Goal: Task Accomplishment & Management: Manage account settings

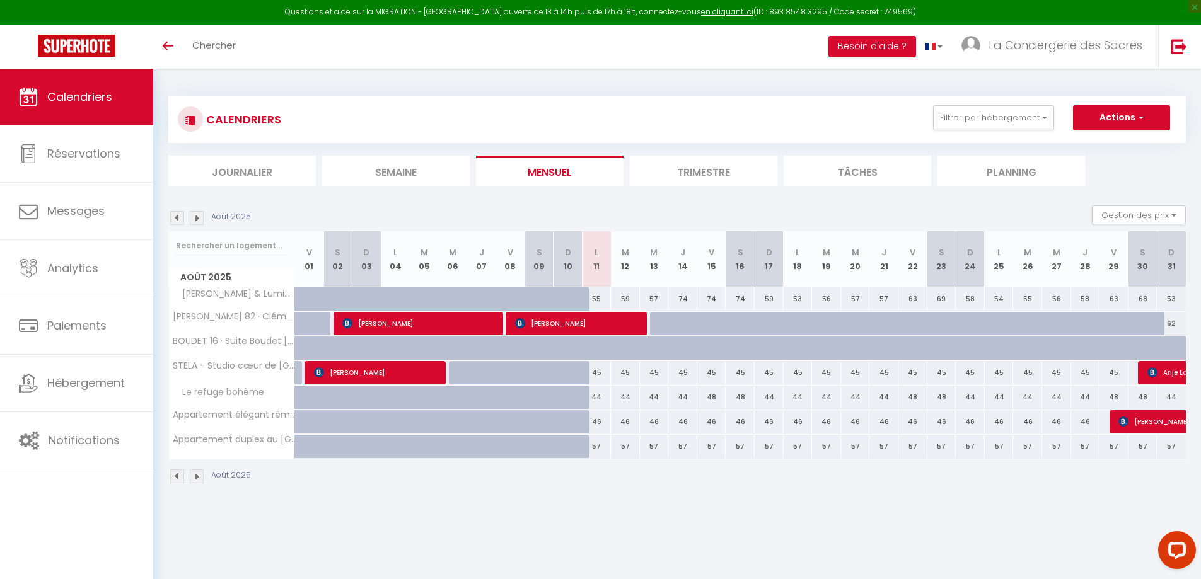
click at [198, 221] on img at bounding box center [197, 218] width 14 height 14
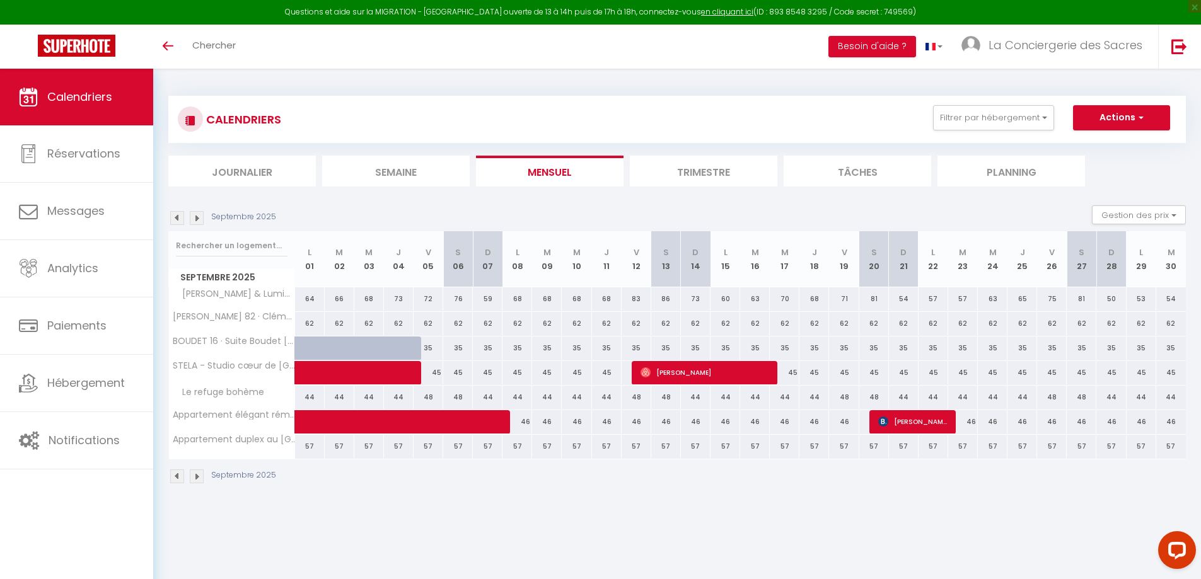
click at [198, 221] on img at bounding box center [197, 218] width 14 height 14
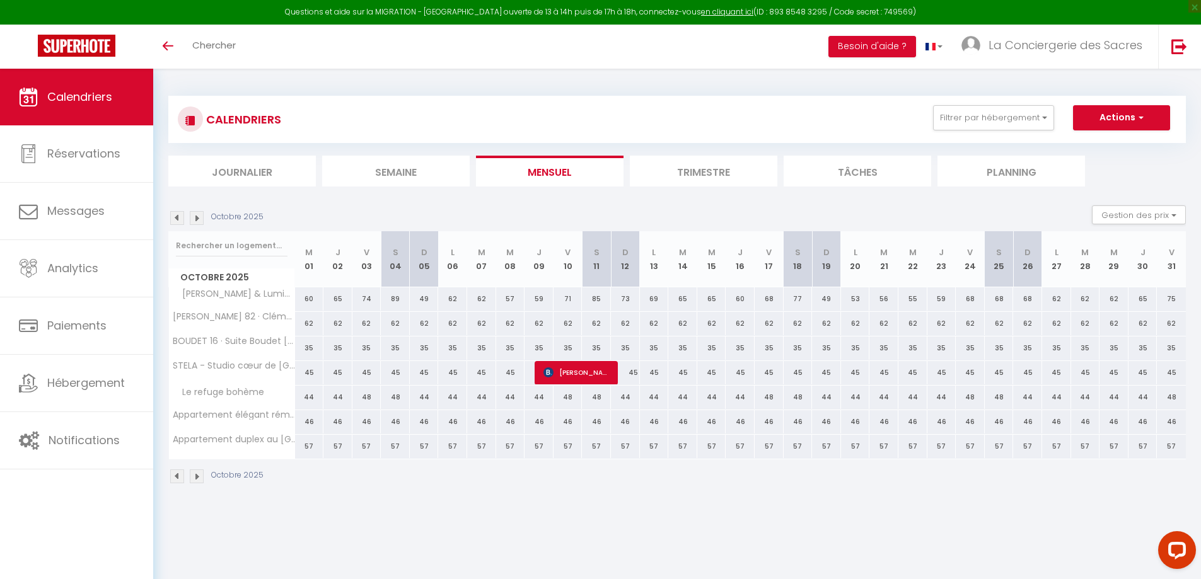
click at [198, 221] on img at bounding box center [197, 218] width 14 height 14
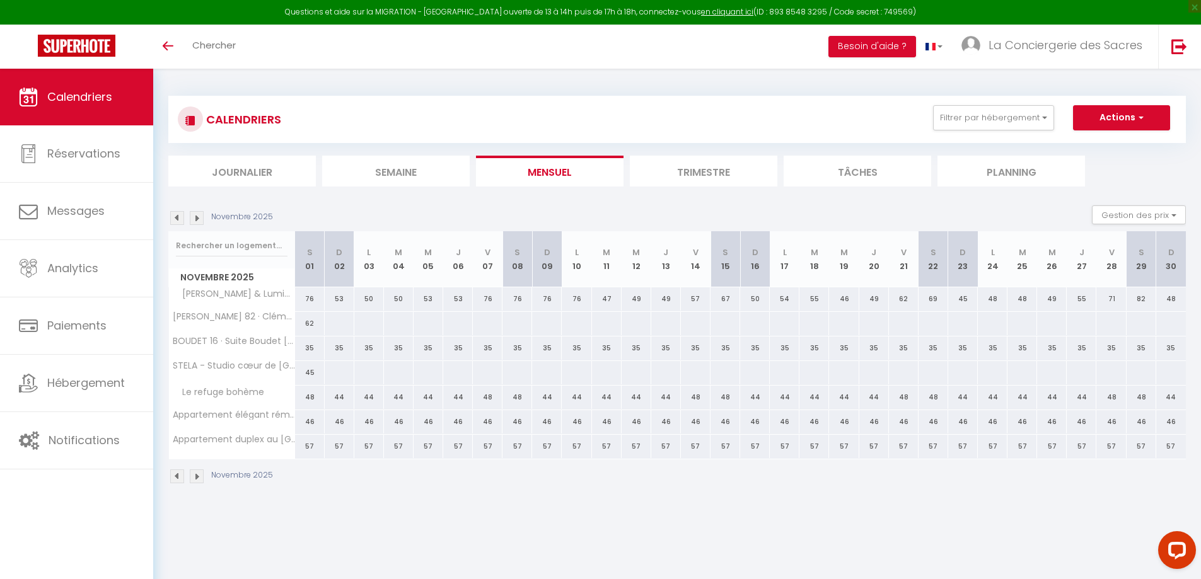
click at [198, 221] on img at bounding box center [197, 218] width 14 height 14
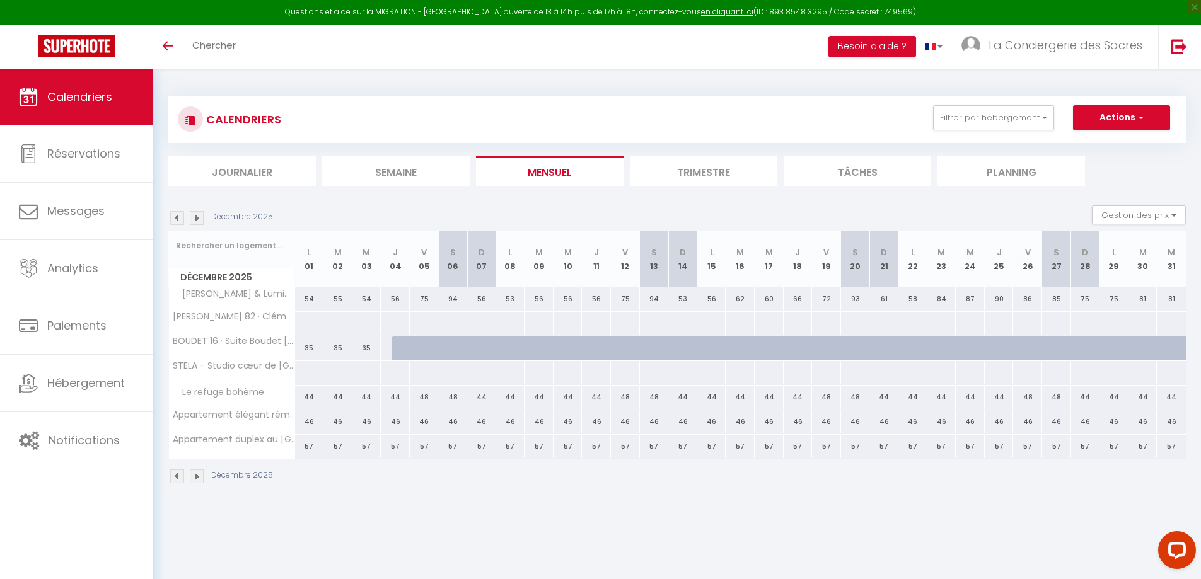
click at [383, 346] on div "35" at bounding box center [395, 348] width 30 height 23
type input "35"
type input "Jeu 04 Décembre 2025"
type input "Ven 05 Décembre 2025"
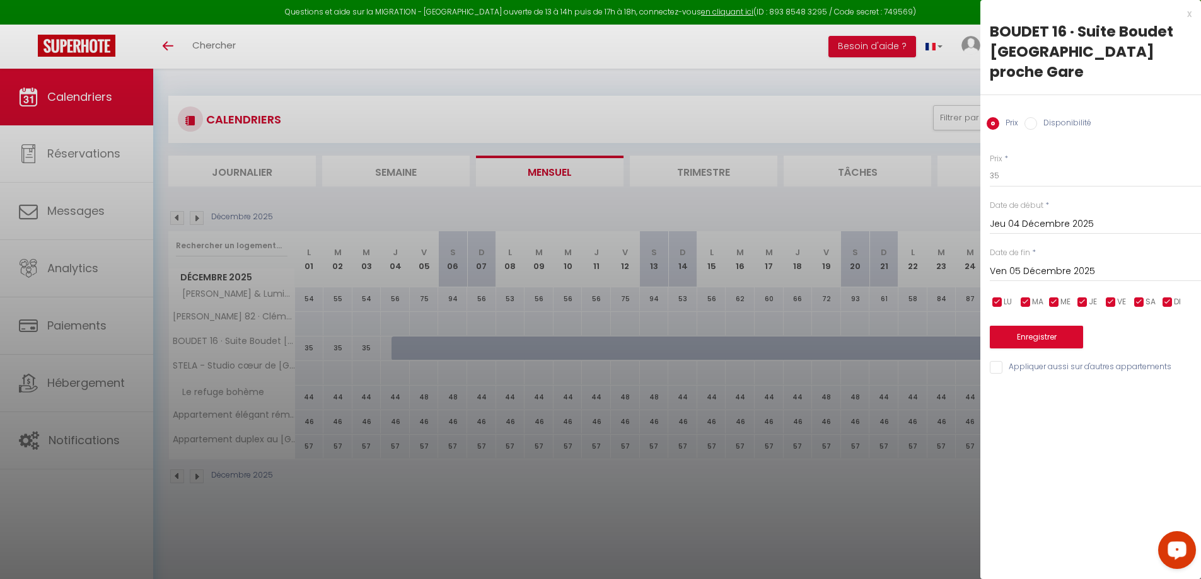
click at [707, 564] on div at bounding box center [600, 289] width 1201 height 579
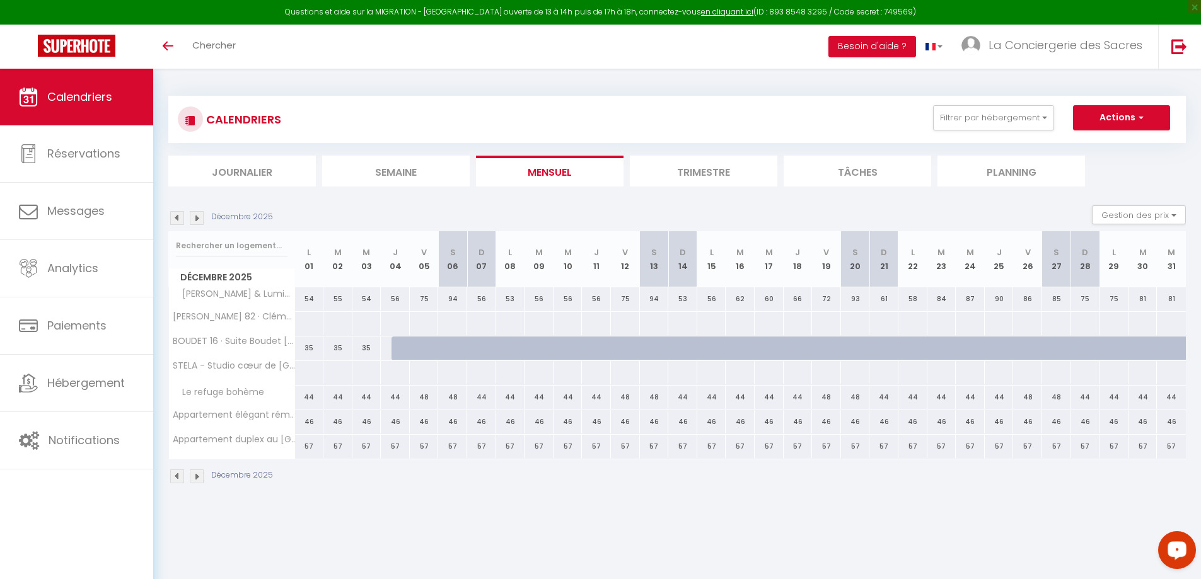
click at [177, 216] on img at bounding box center [177, 218] width 14 height 14
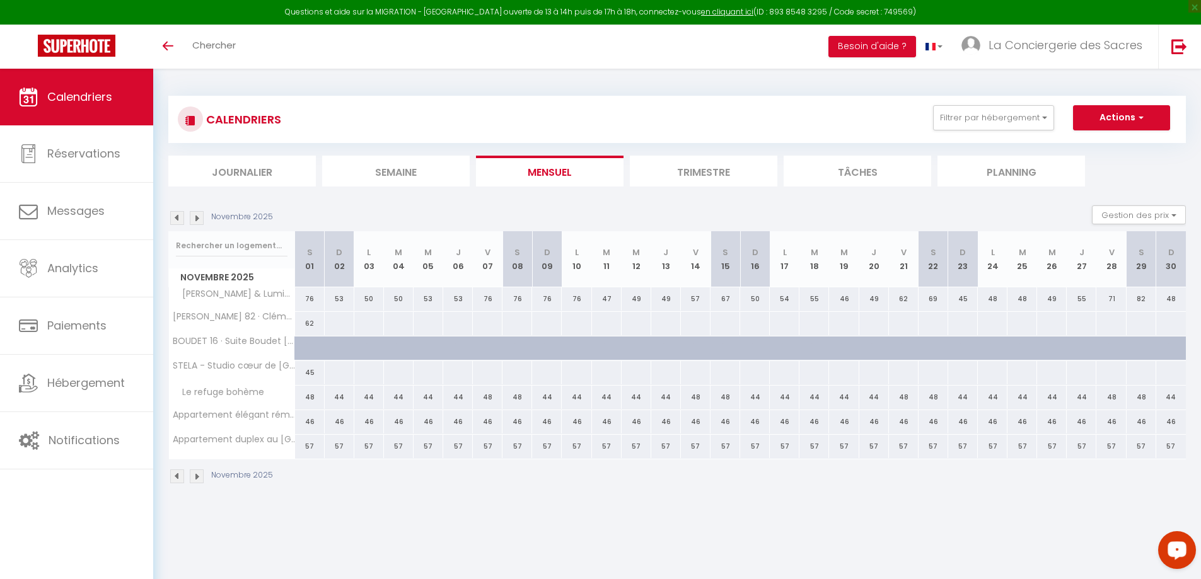
click at [202, 218] on img at bounding box center [197, 218] width 14 height 14
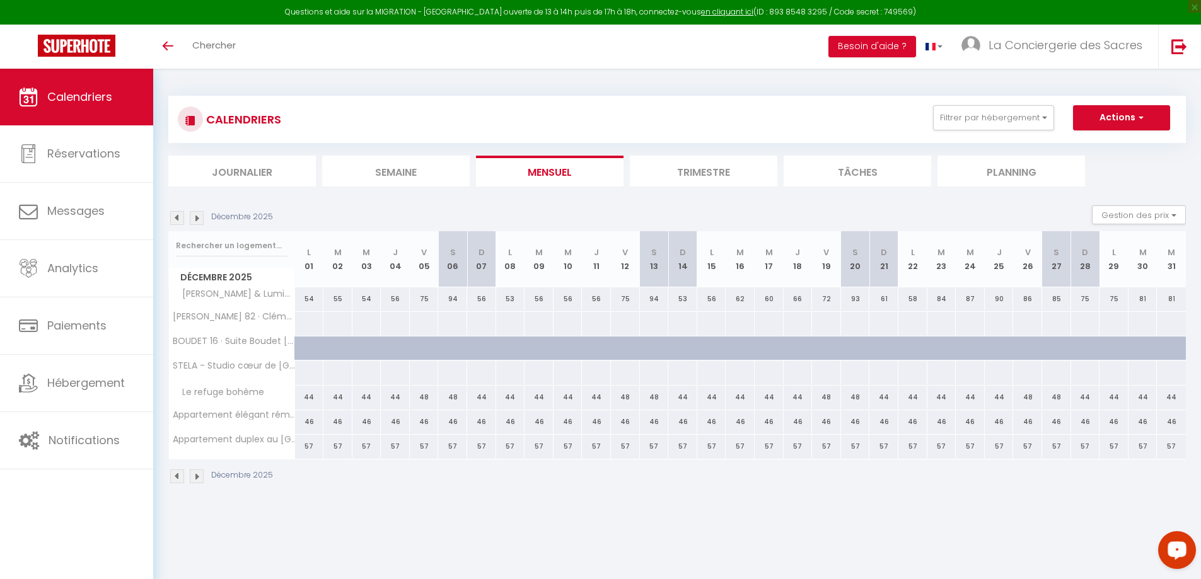
click at [173, 219] on img at bounding box center [177, 218] width 14 height 14
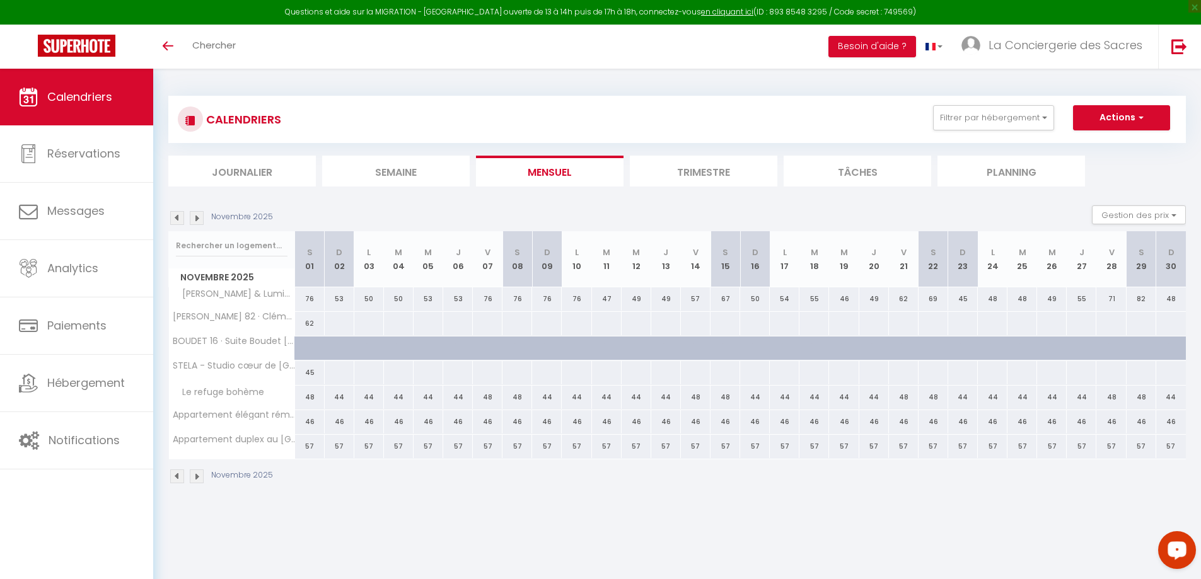
click at [173, 219] on img at bounding box center [177, 218] width 14 height 14
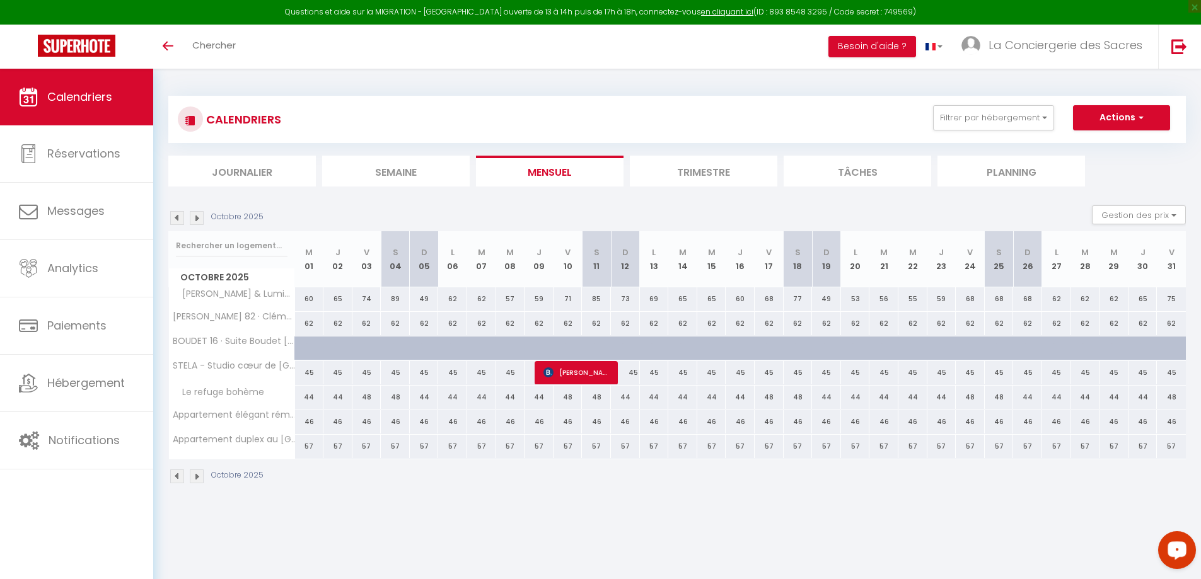
click at [173, 219] on img at bounding box center [177, 218] width 14 height 14
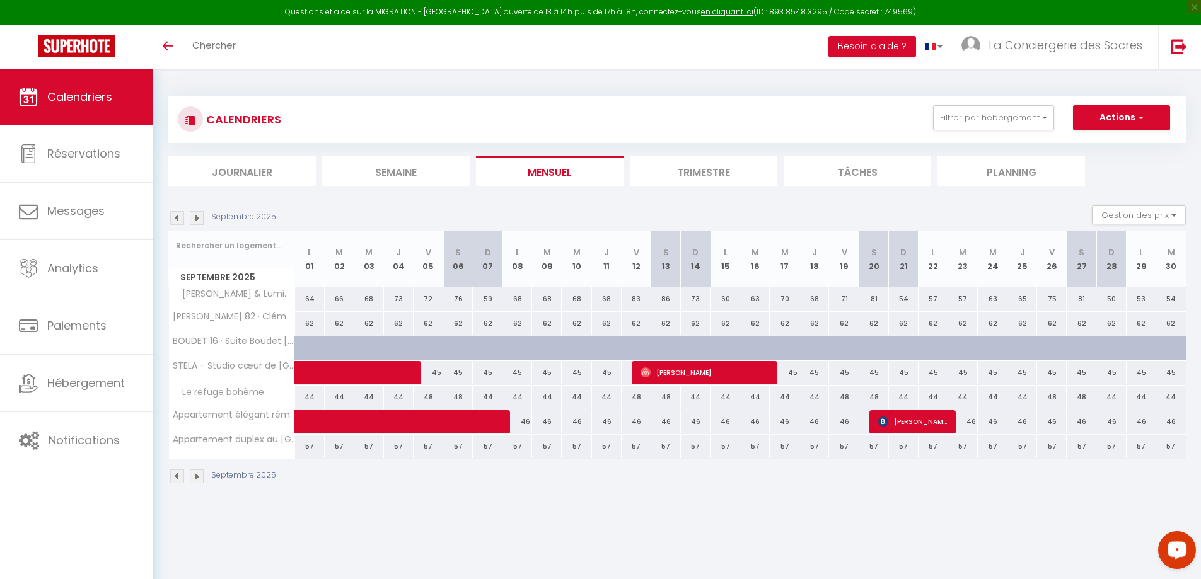
click at [173, 219] on img at bounding box center [177, 218] width 14 height 14
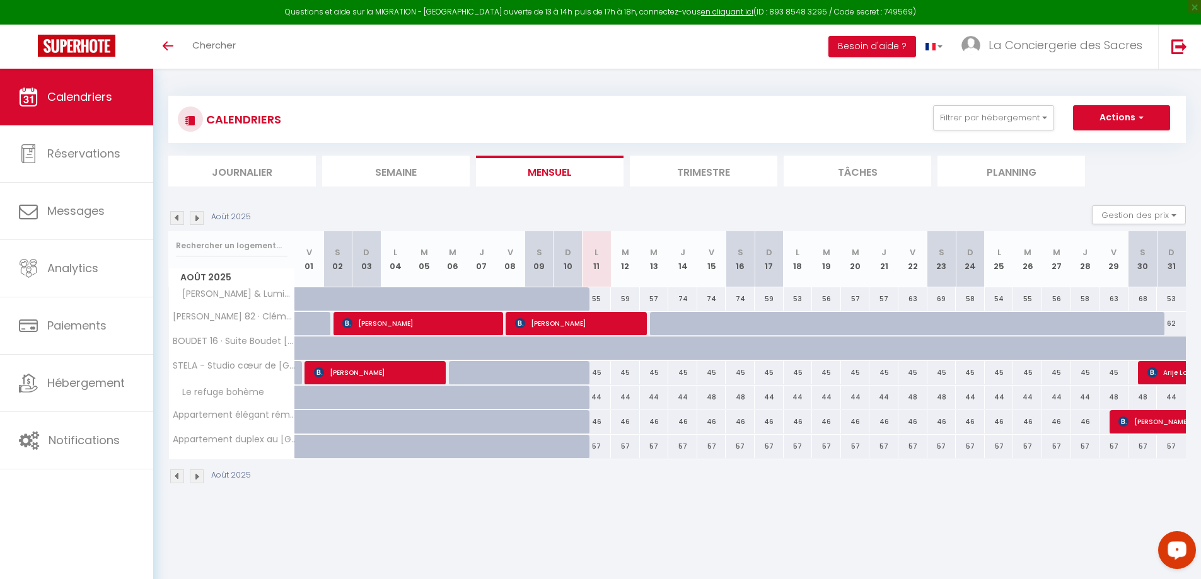
click at [179, 216] on img at bounding box center [177, 218] width 14 height 14
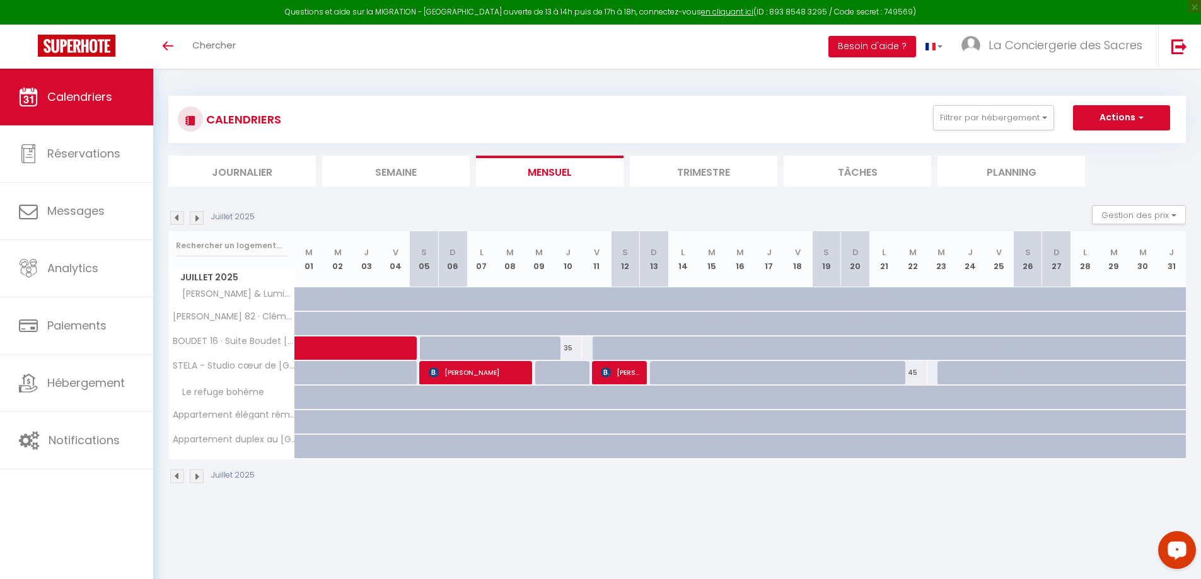
click at [192, 218] on img at bounding box center [197, 218] width 14 height 14
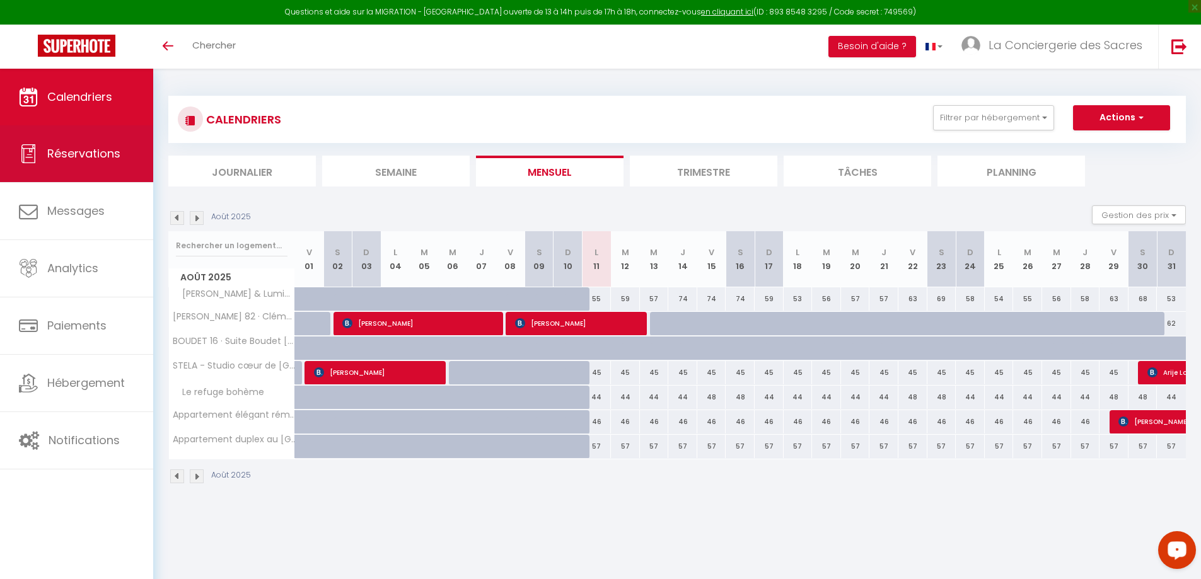
click at [95, 152] on span "Réservations" at bounding box center [83, 154] width 73 height 16
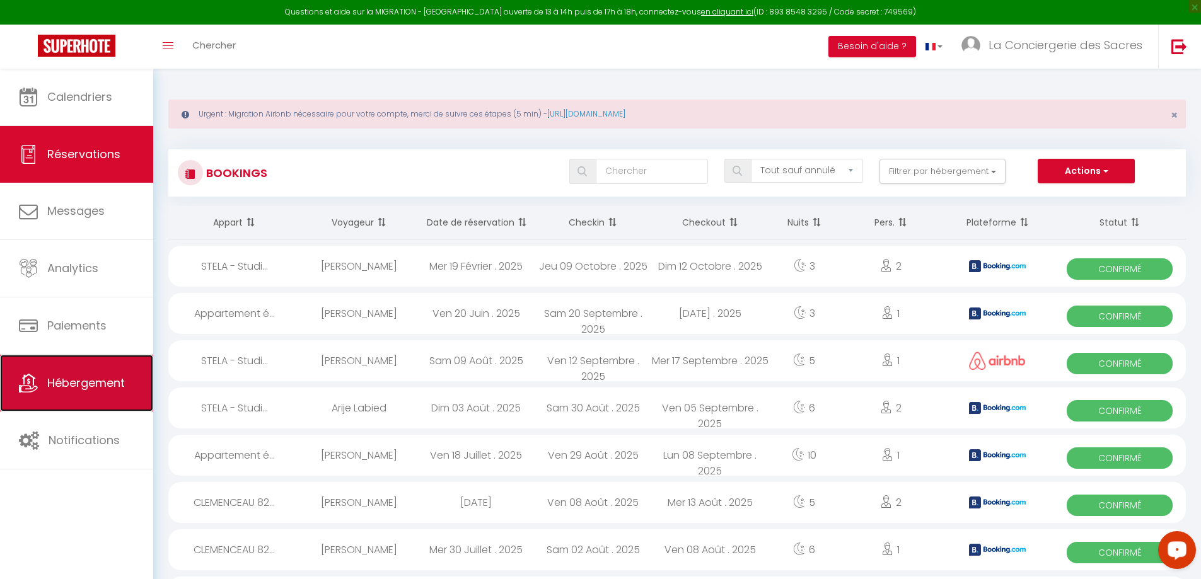
click at [91, 375] on link "Hébergement" at bounding box center [76, 383] width 153 height 57
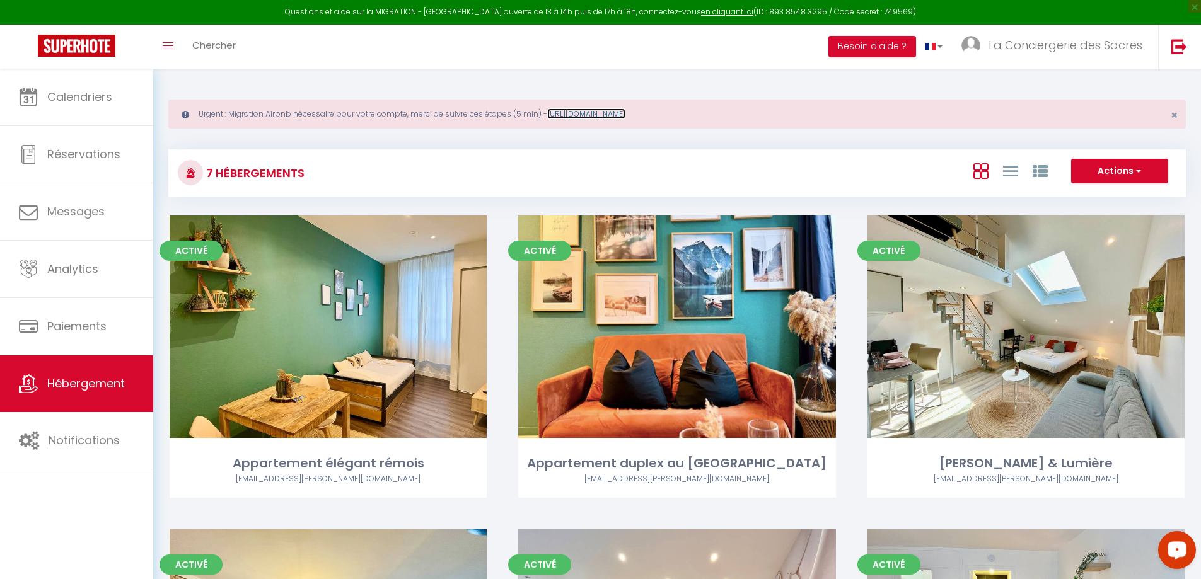
click at [607, 112] on link "[URL][DOMAIN_NAME]" at bounding box center [586, 113] width 78 height 11
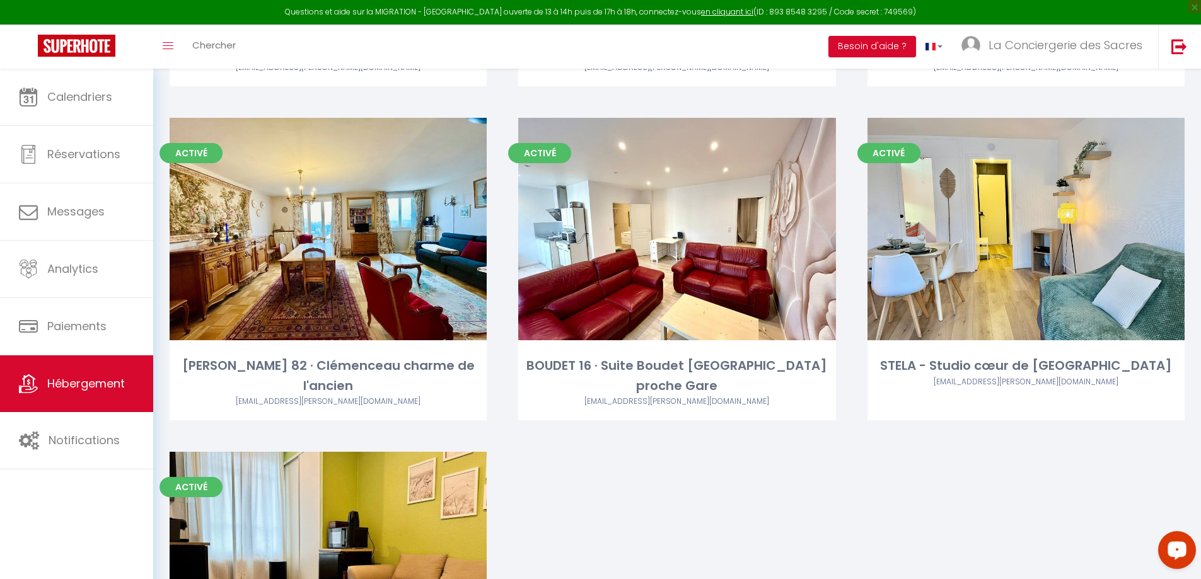
scroll to position [441, 0]
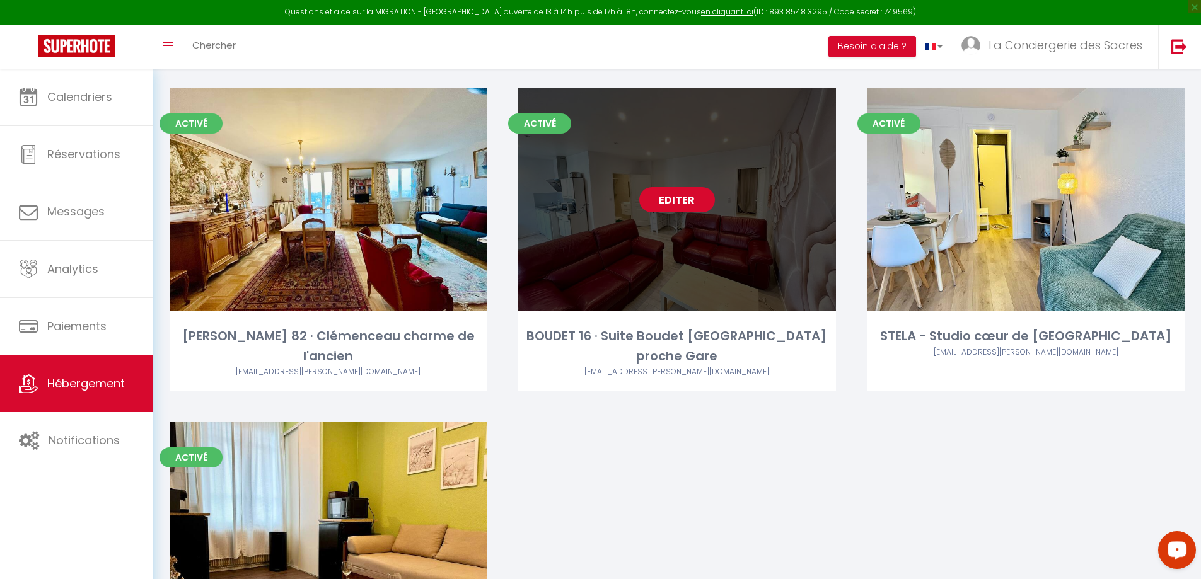
click at [675, 207] on link "Editer" at bounding box center [677, 199] width 76 height 25
select select "3"
select select "2"
select select "1"
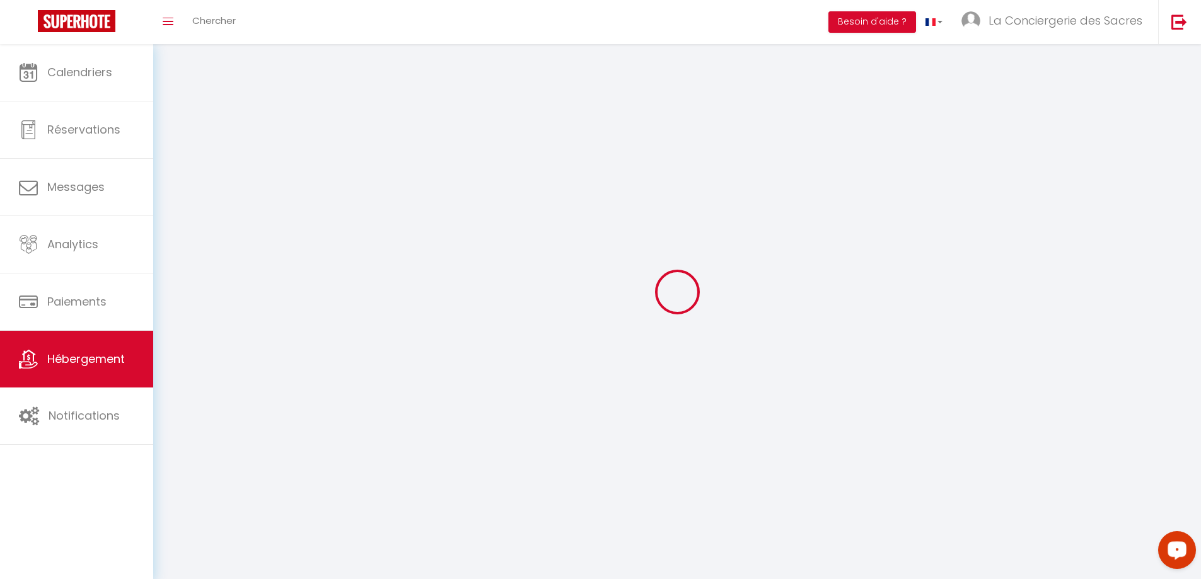
select select
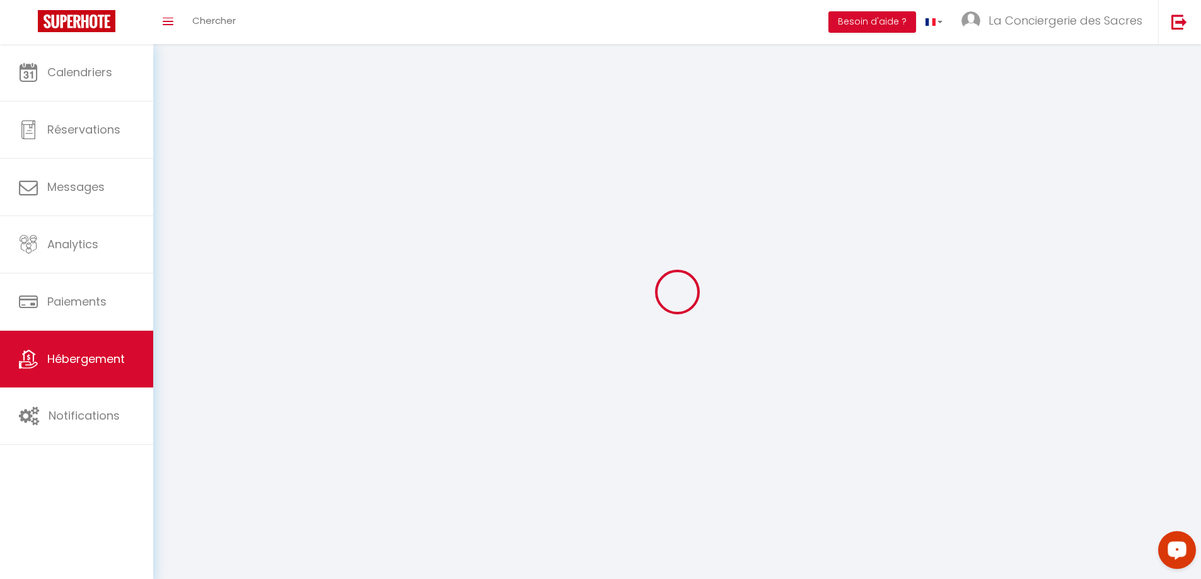
checkbox input "false"
select select
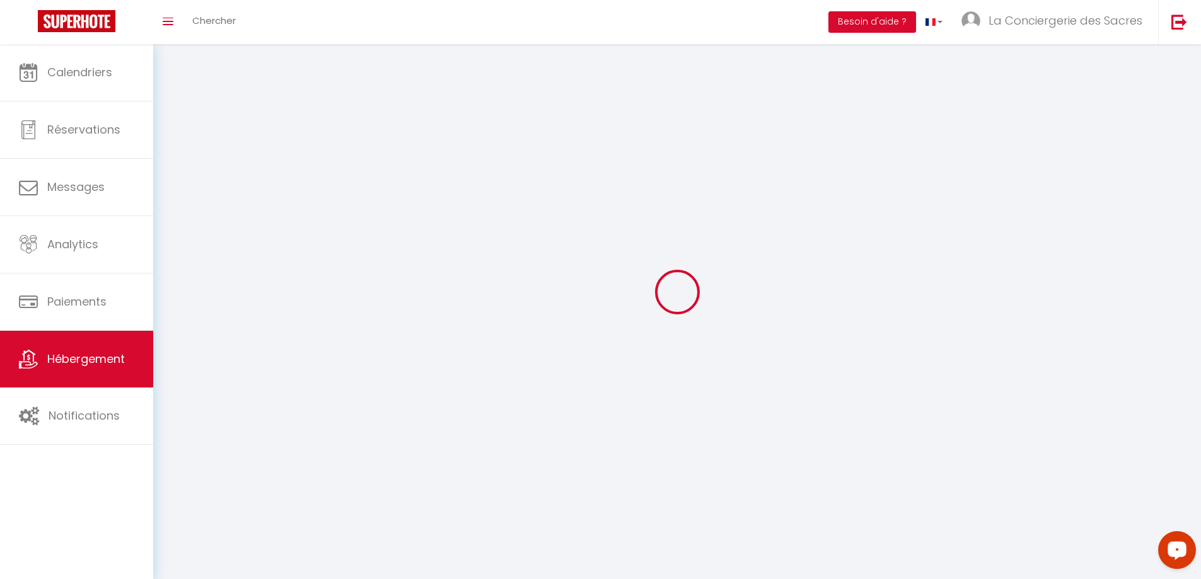
select select
select select "1"
select select
select select "28"
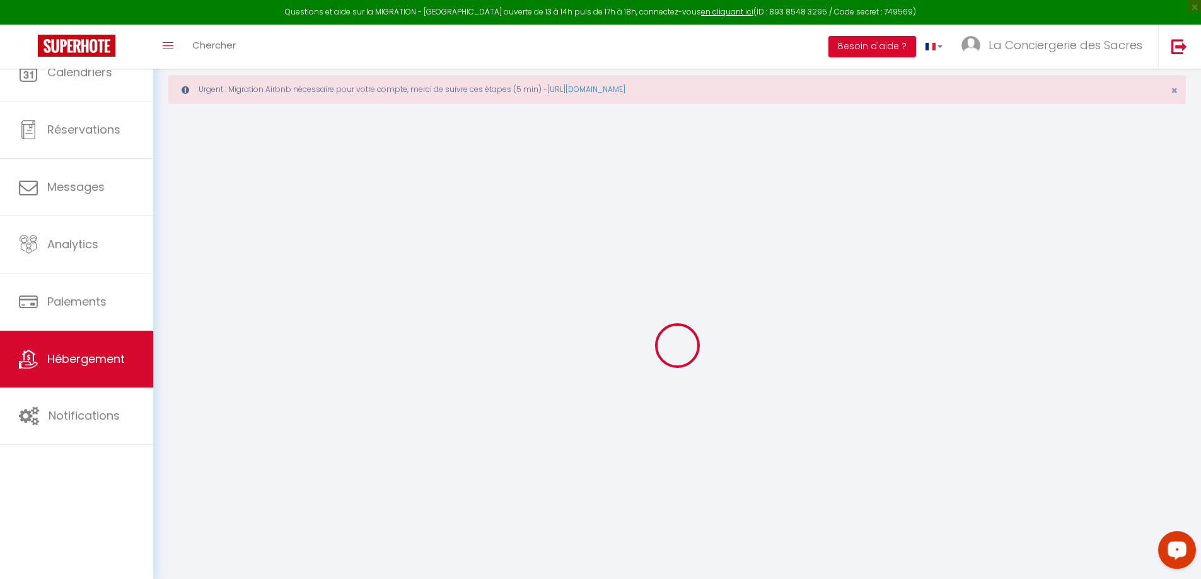
select select
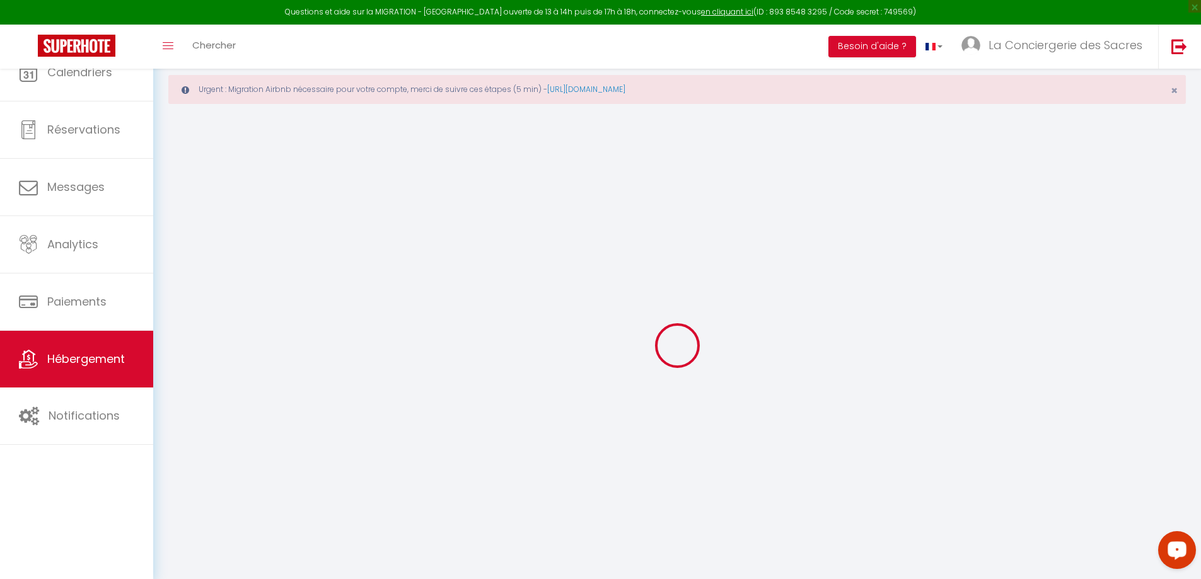
select select
checkbox input "false"
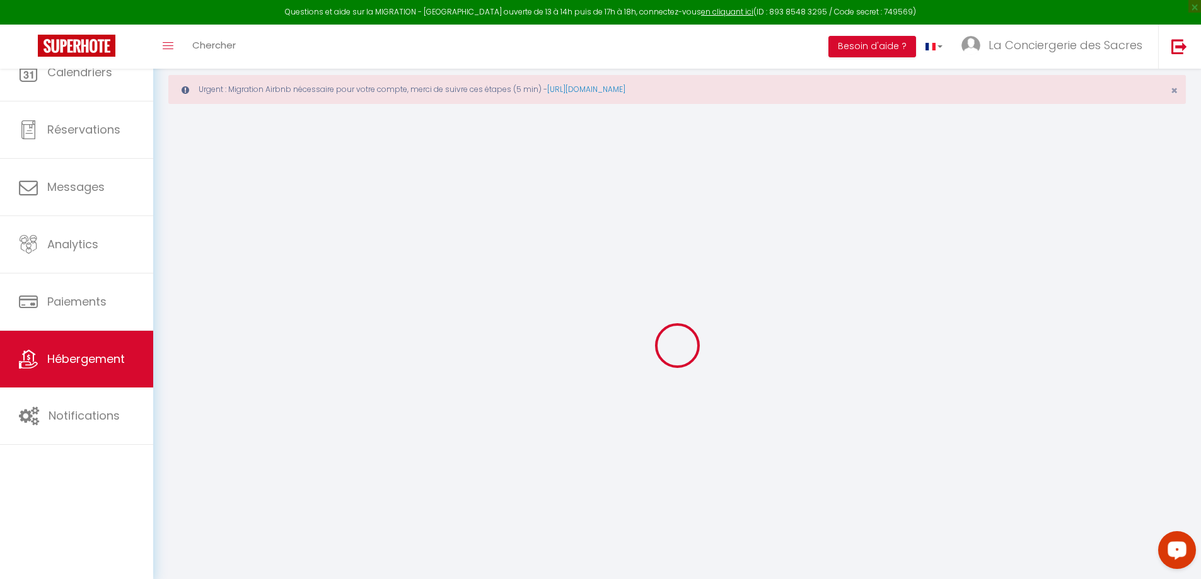
select select
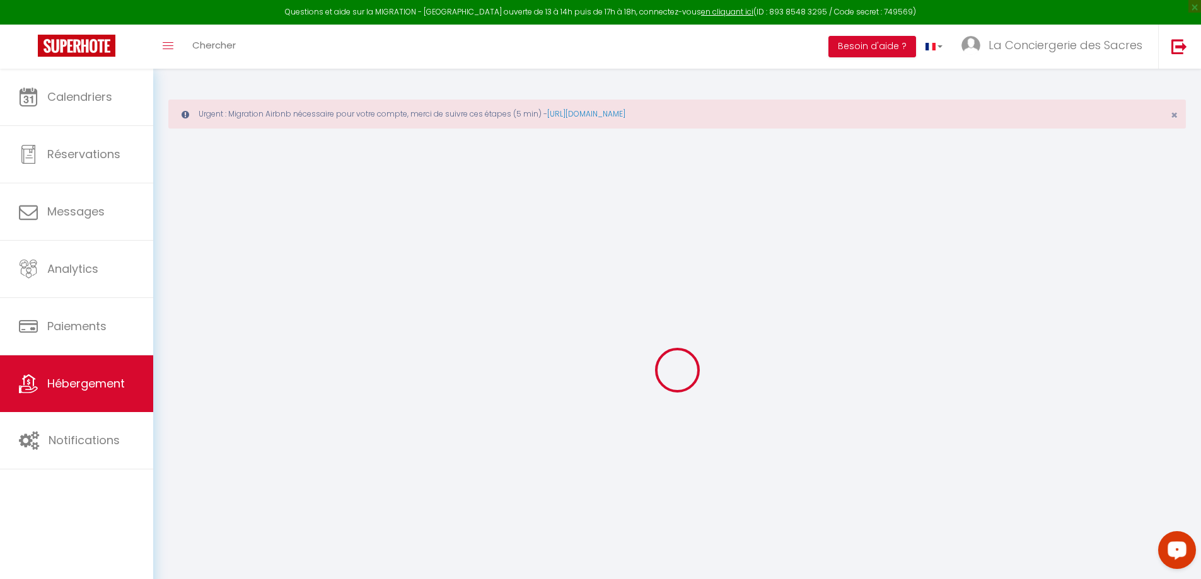
select select
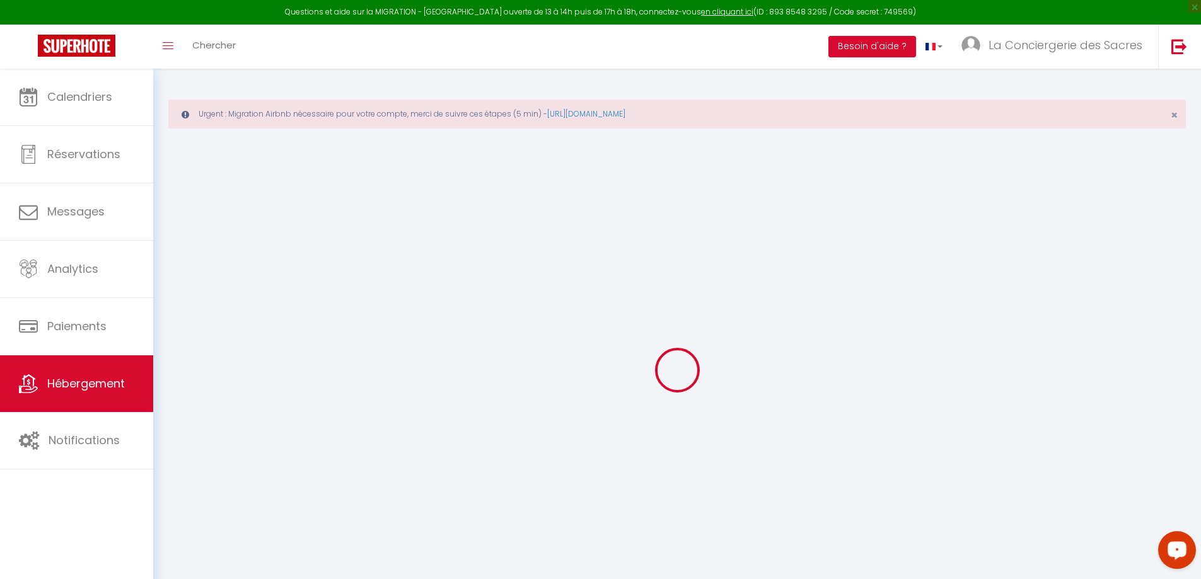
select select
checkbox input "false"
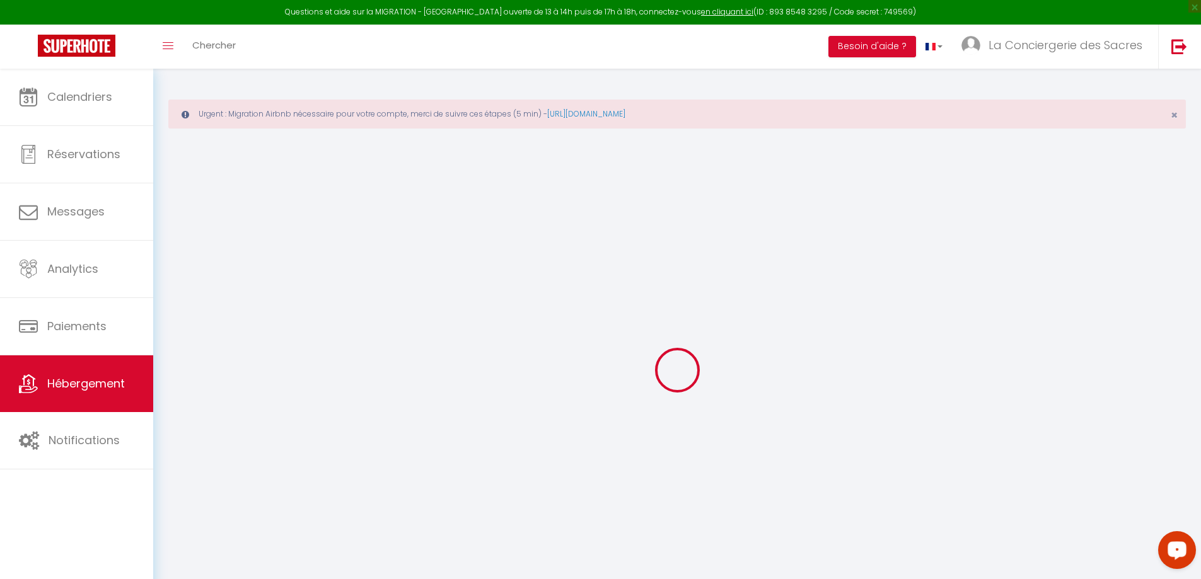
select select
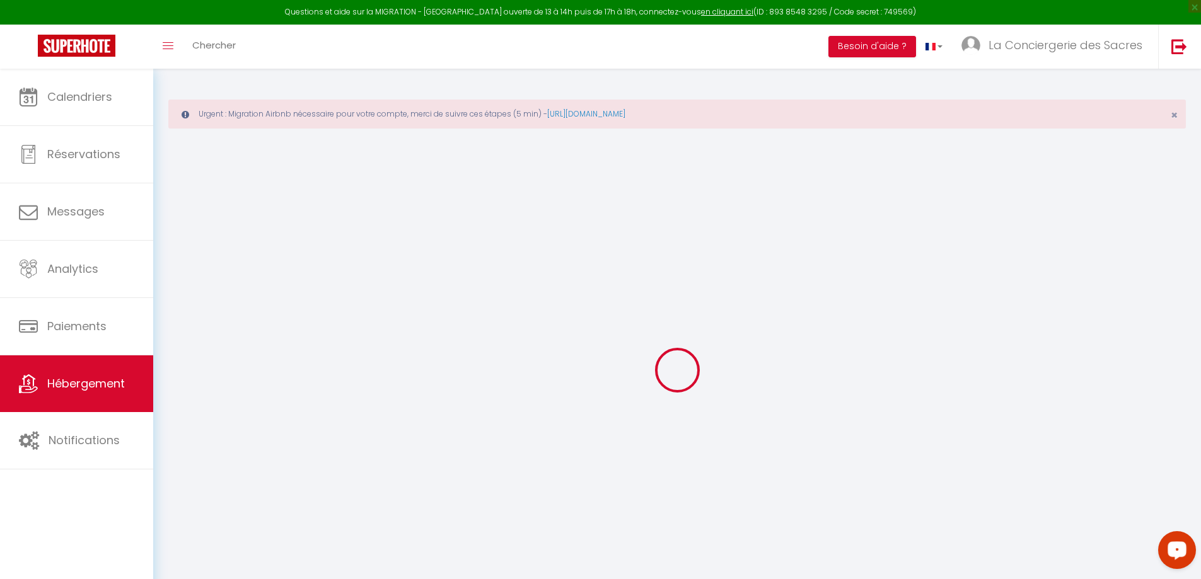
select select
checkbox input "false"
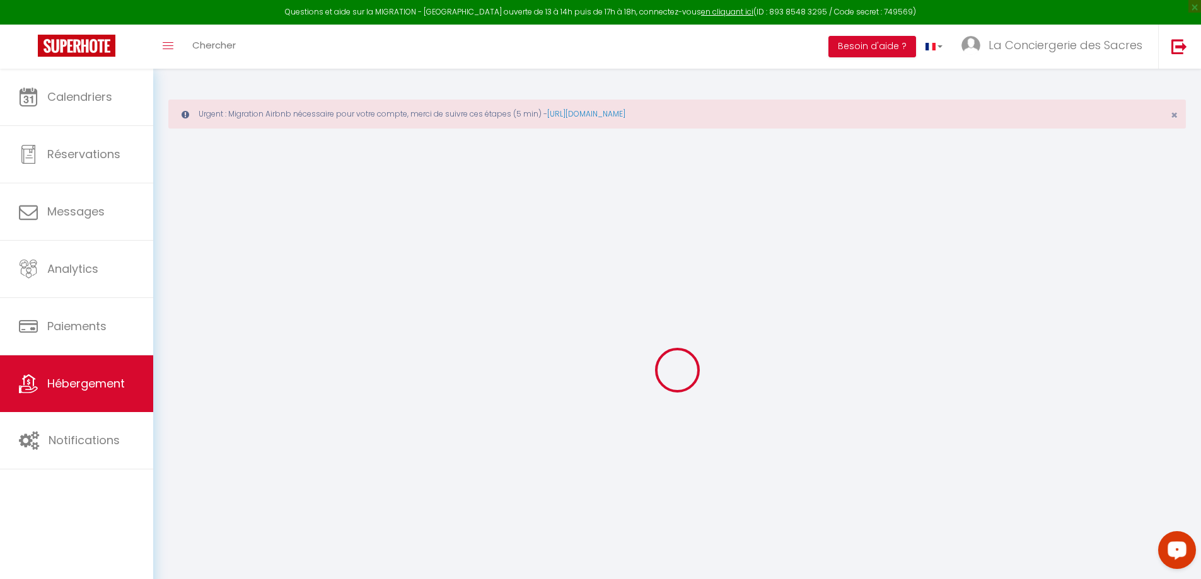
checkbox input "false"
select select
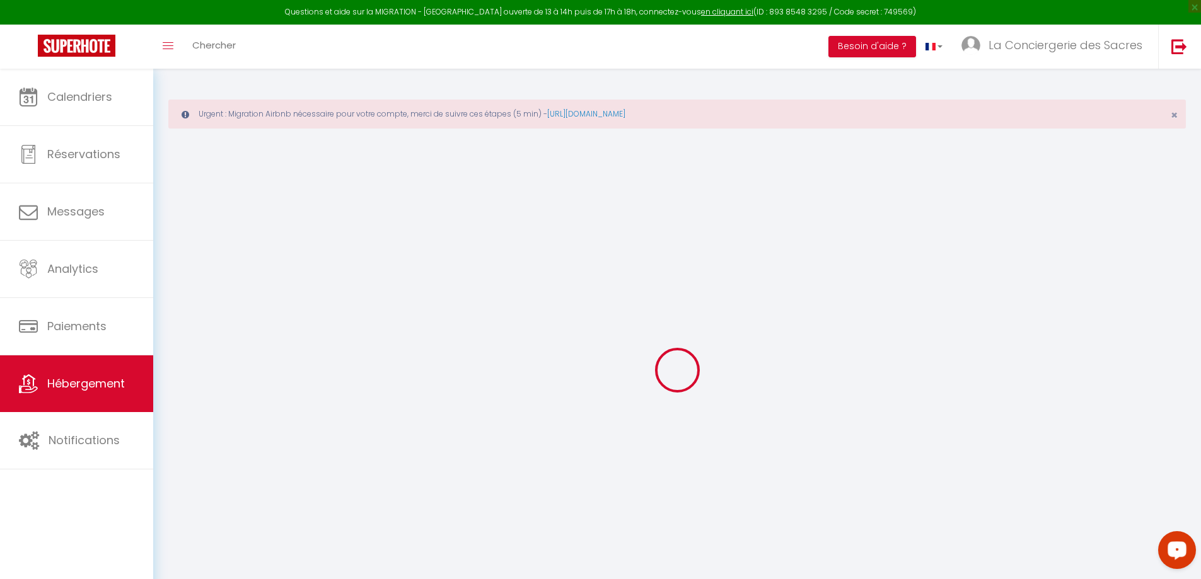
select select
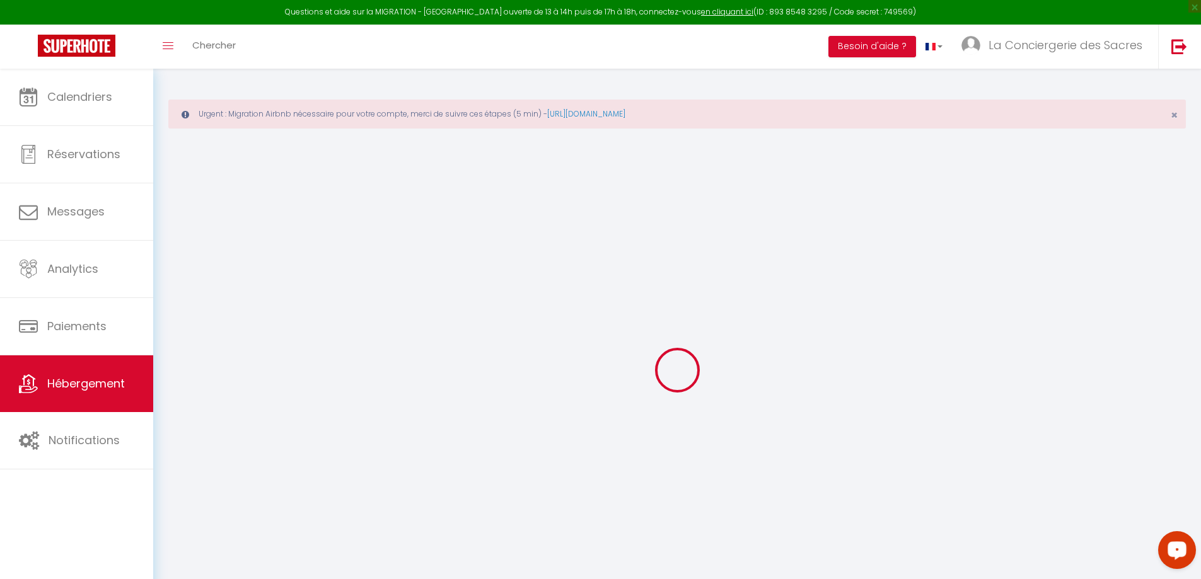
checkbox input "false"
select select
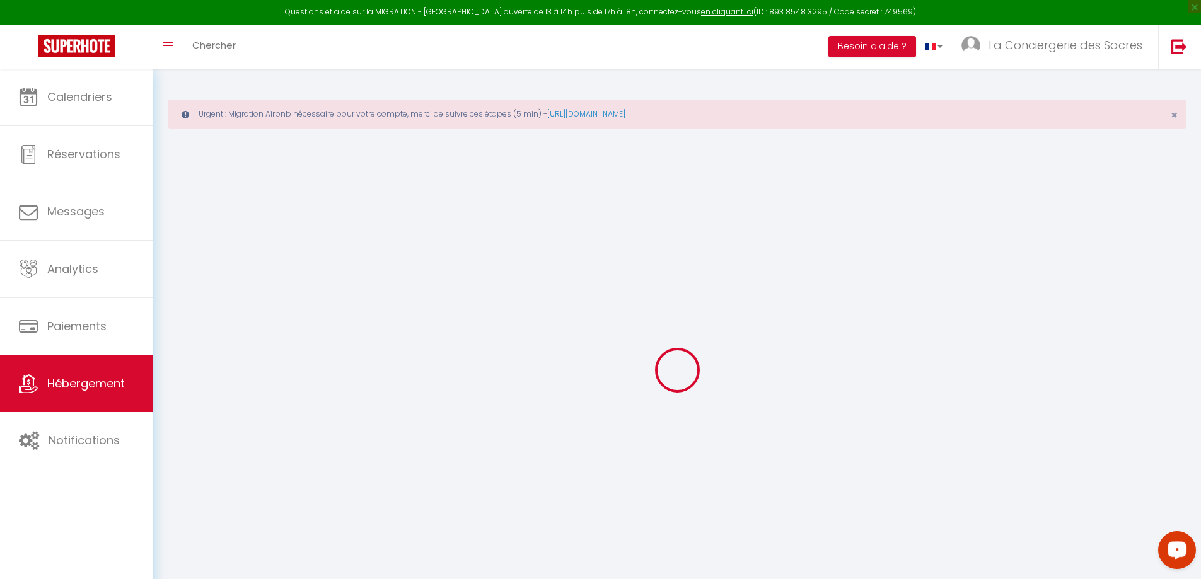
select select
type input "BOUDET 16 · Suite Boudet [GEOGRAPHIC_DATA] proche Gare"
select select "2"
type input "43"
type input "30"
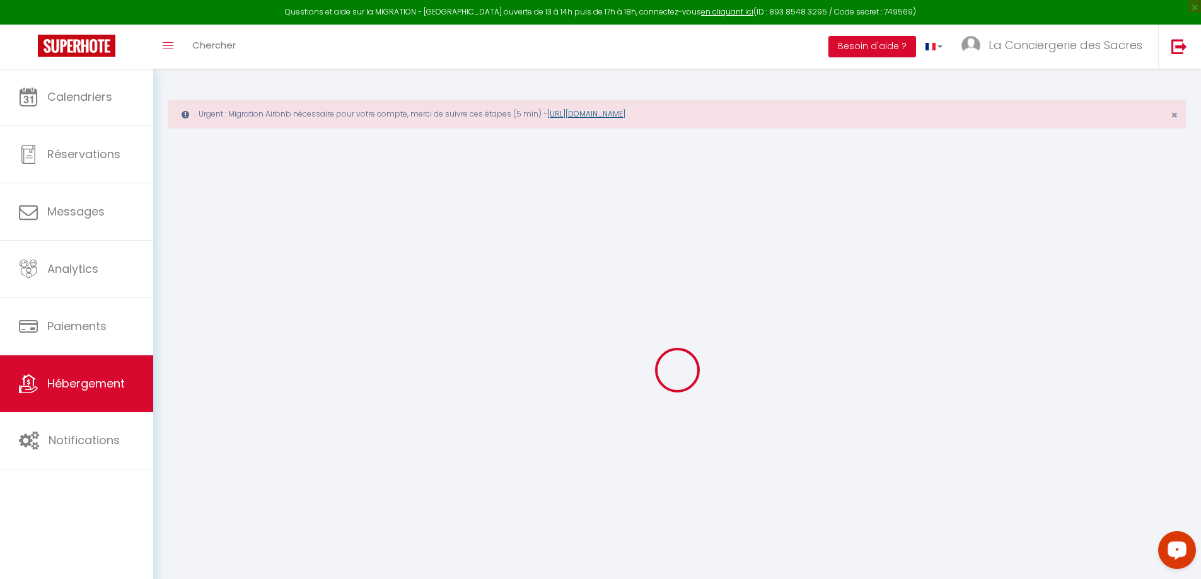
type input "05"
type input "0"
type input "500"
select select
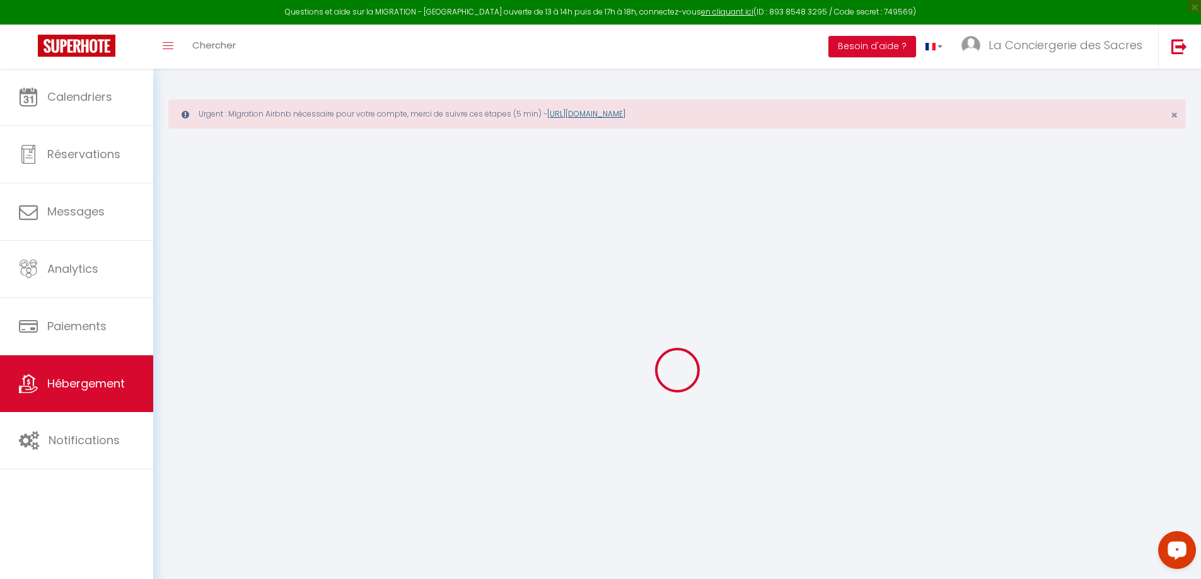
select select
type input "[STREET_ADDRESS]"
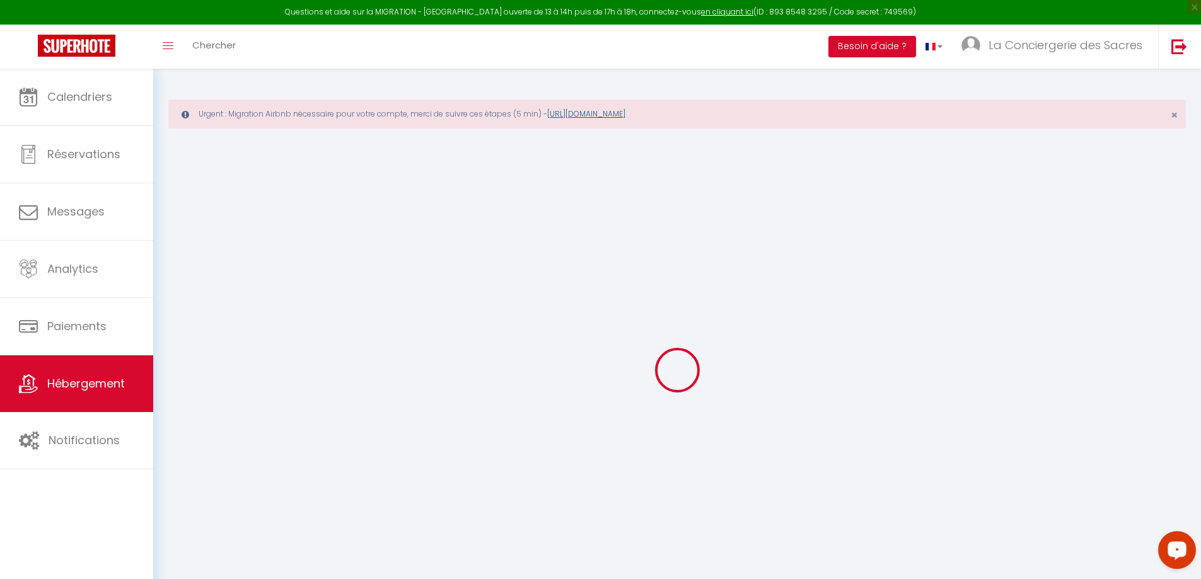
type input "51100"
type input "[GEOGRAPHIC_DATA]"
type input "[EMAIL_ADDRESS][DOMAIN_NAME]"
select select
checkbox input "false"
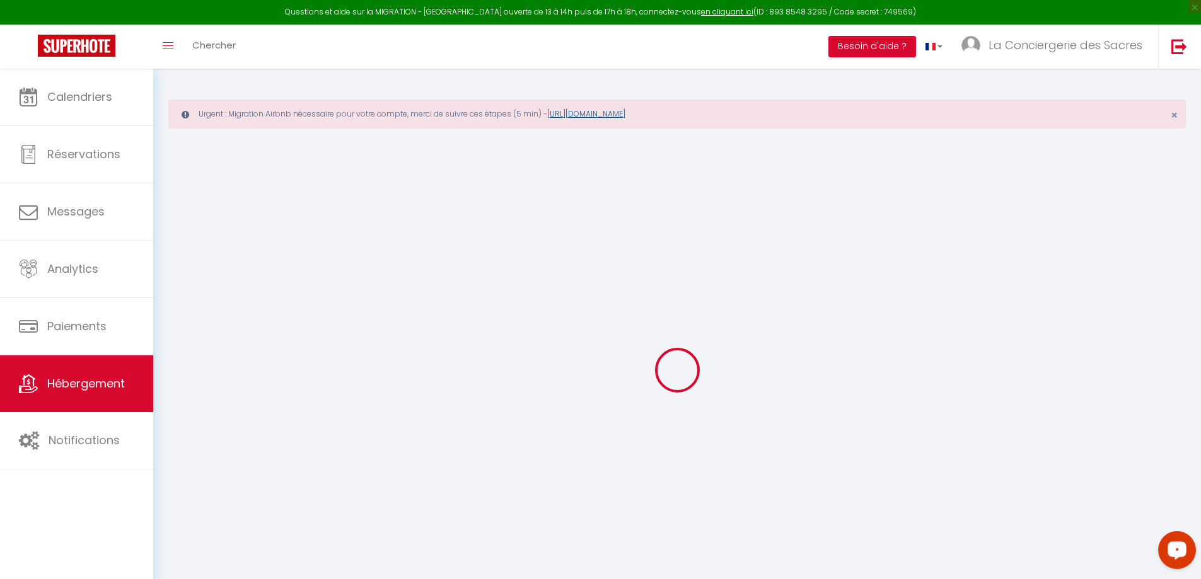
checkbox input "false"
radio input "true"
type input "30"
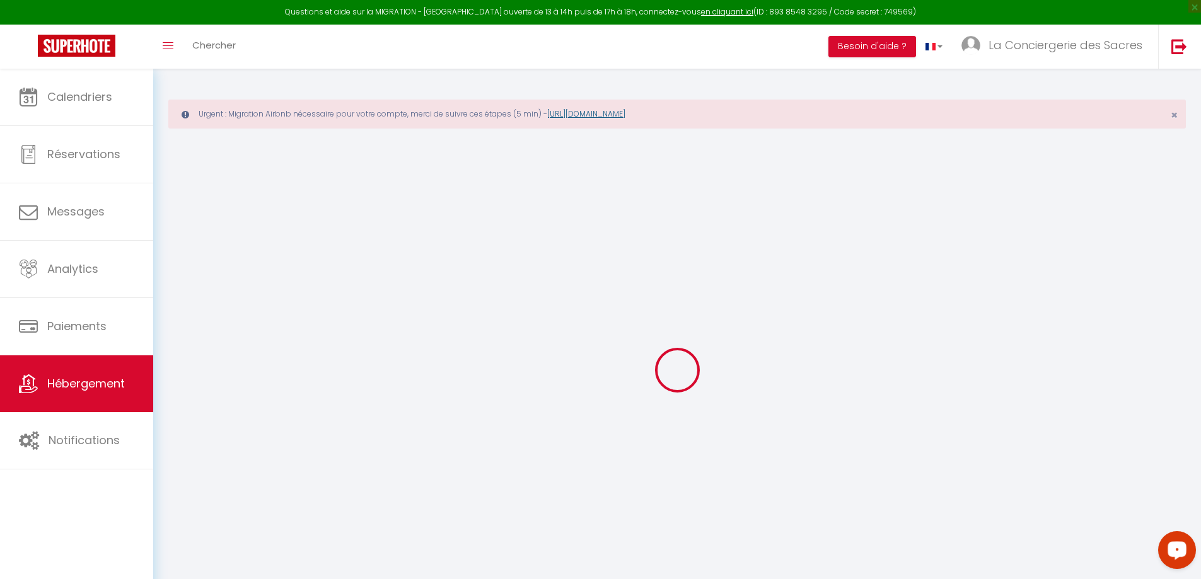
type input "0"
type input "10"
type input "0"
select select
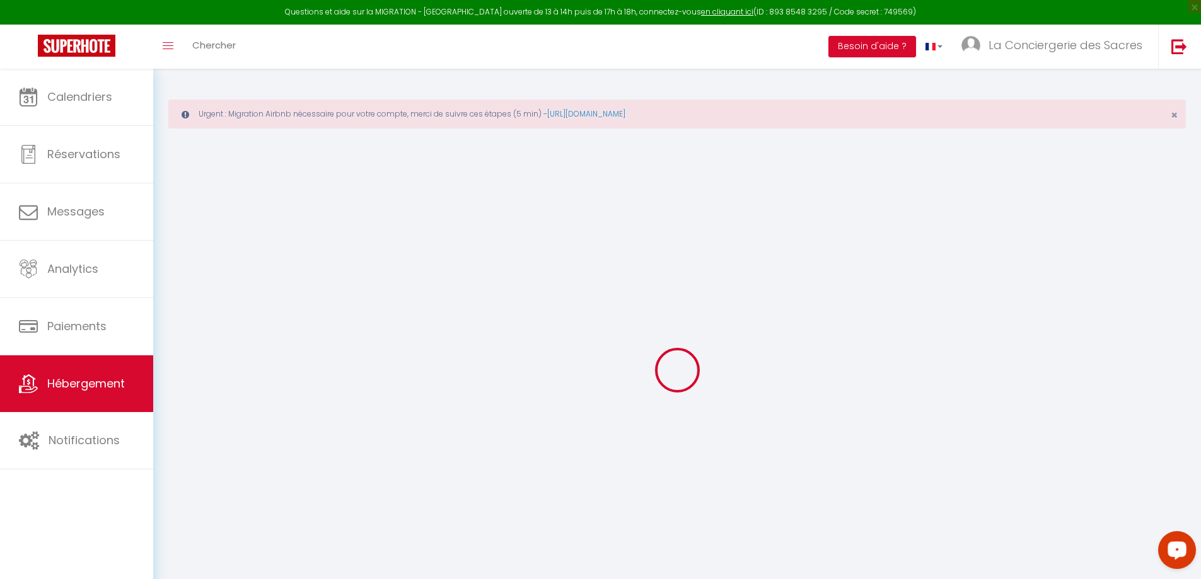
select select
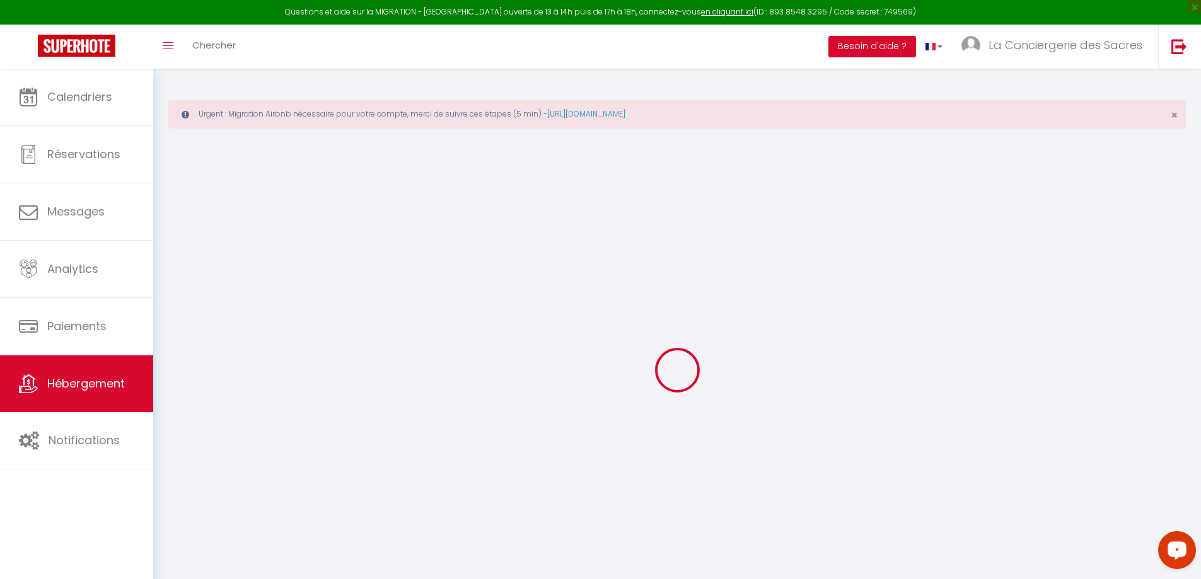
checkbox input "false"
select select
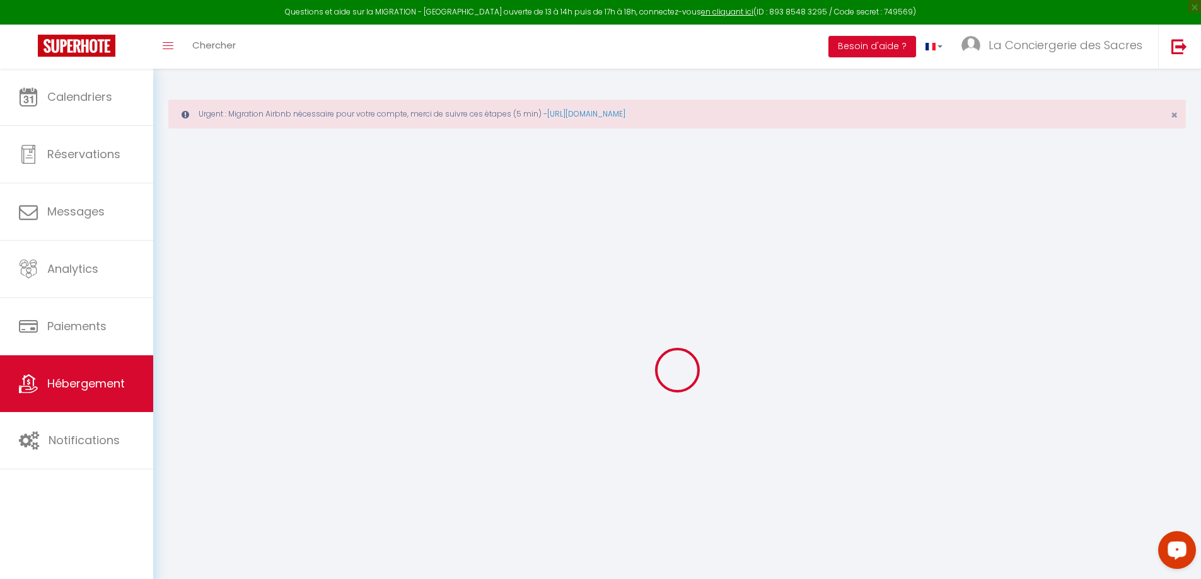
select select
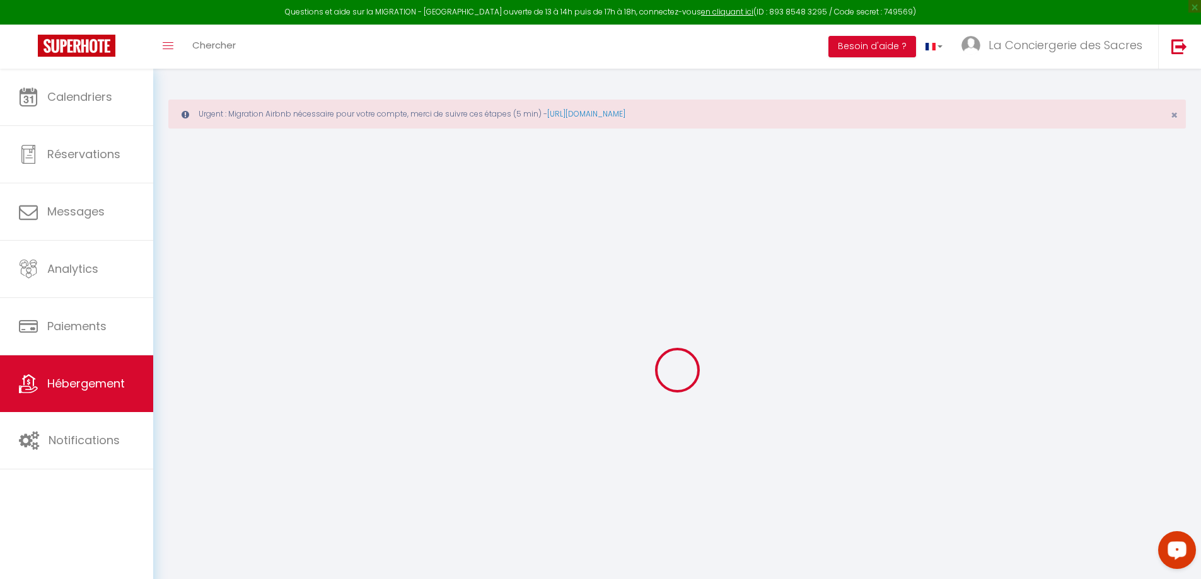
select select
checkbox input "false"
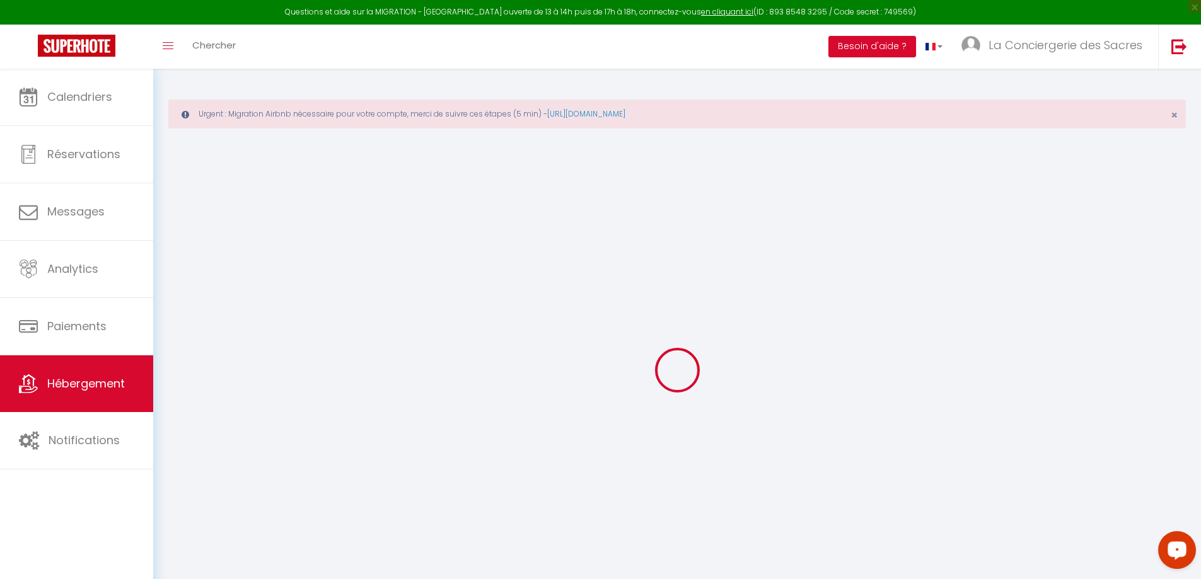
select select "17:00"
select select
select select "11:00"
select select "15"
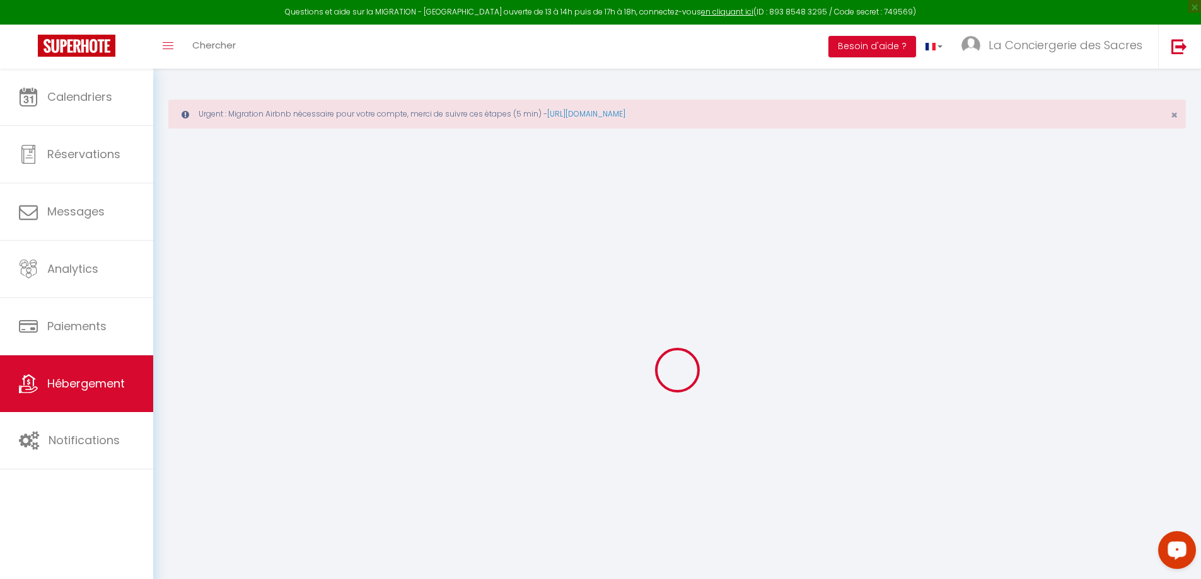
select select "12:00"
select select
checkbox input "false"
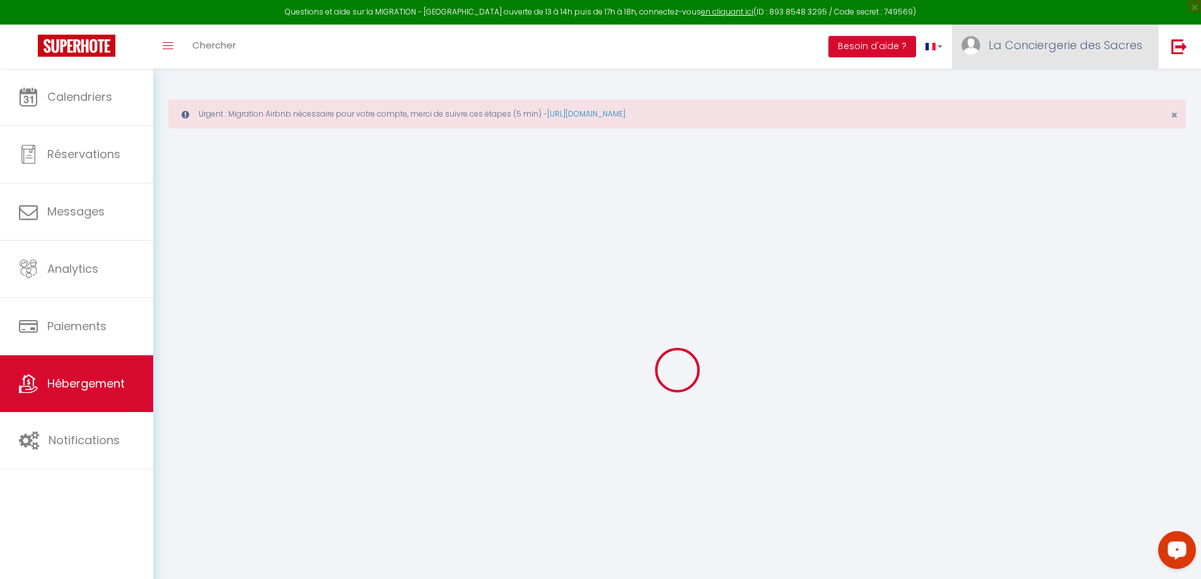
checkbox input "false"
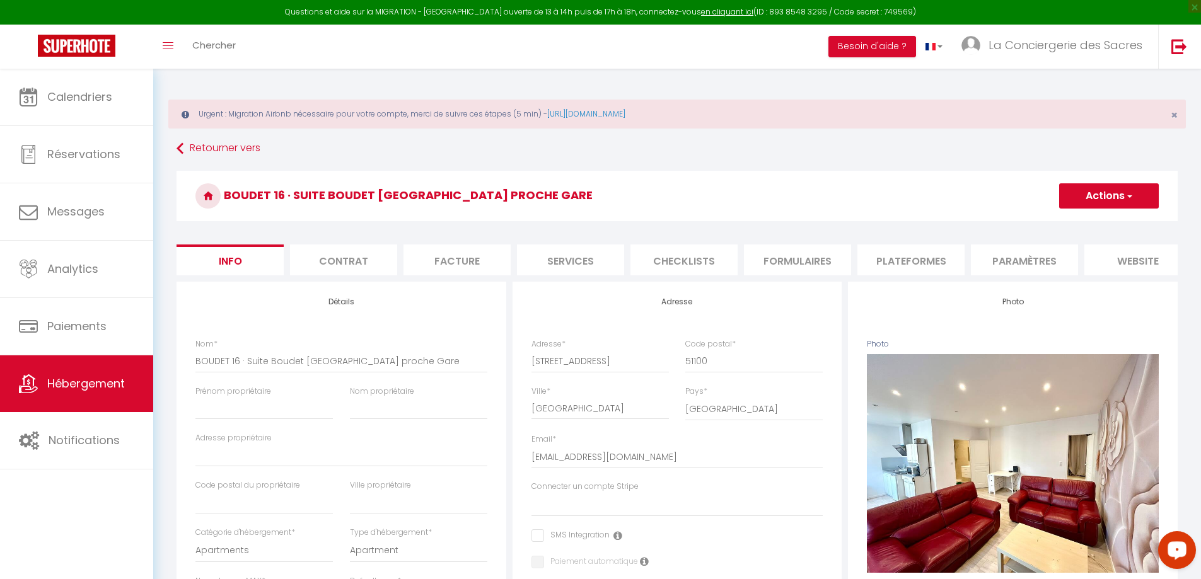
click at [1123, 194] on button "Actions" at bounding box center [1109, 195] width 100 height 25
click at [1073, 257] on link "Supprimer" at bounding box center [1090, 256] width 135 height 16
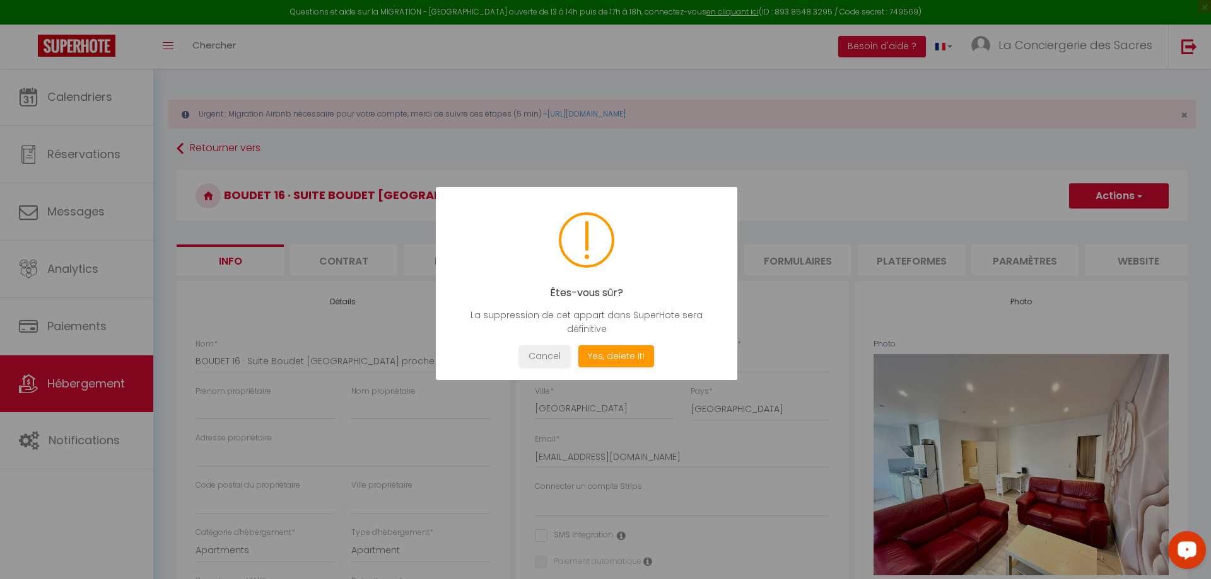
select select
checkbox input "false"
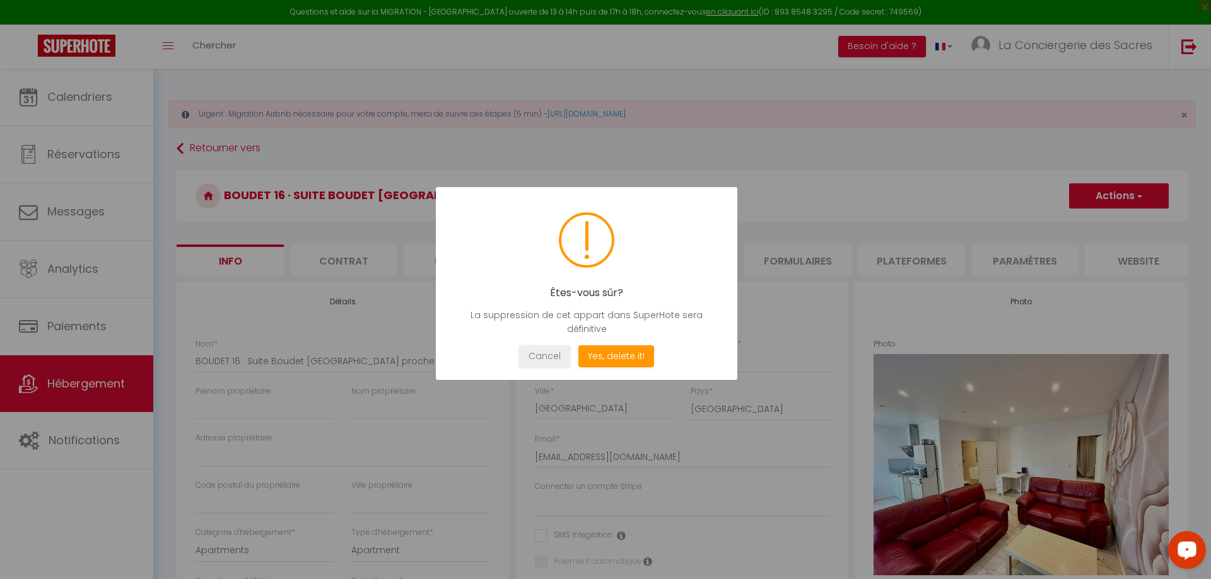
checkbox input "false"
click at [610, 356] on button "Yes, delete it!" at bounding box center [616, 357] width 76 height 22
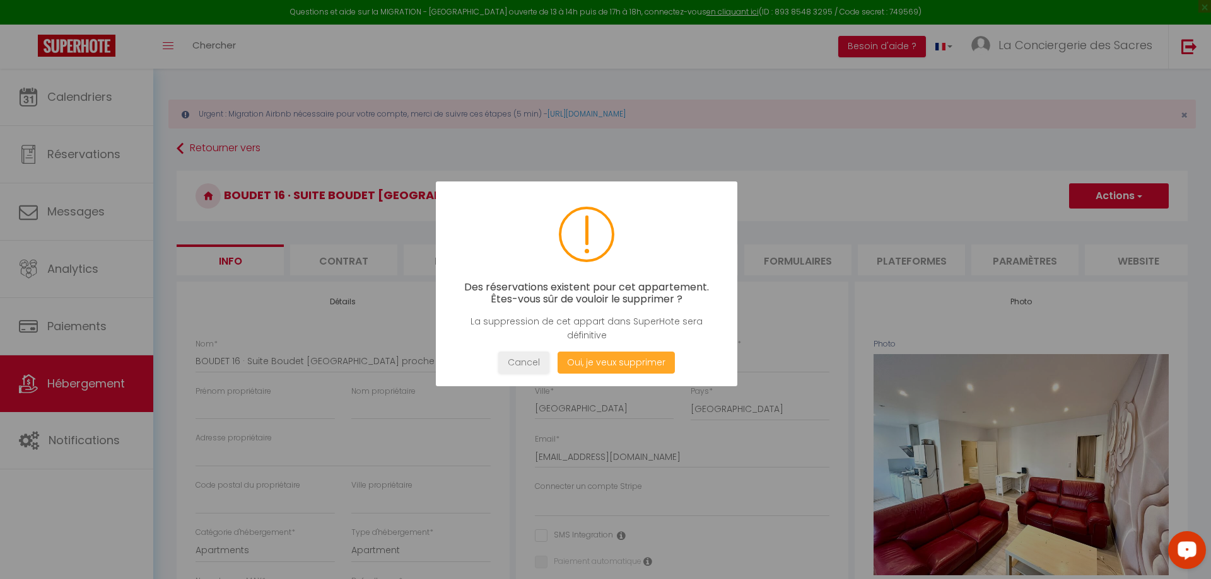
click at [619, 357] on button "Oui, je veux supprimer" at bounding box center [615, 363] width 117 height 22
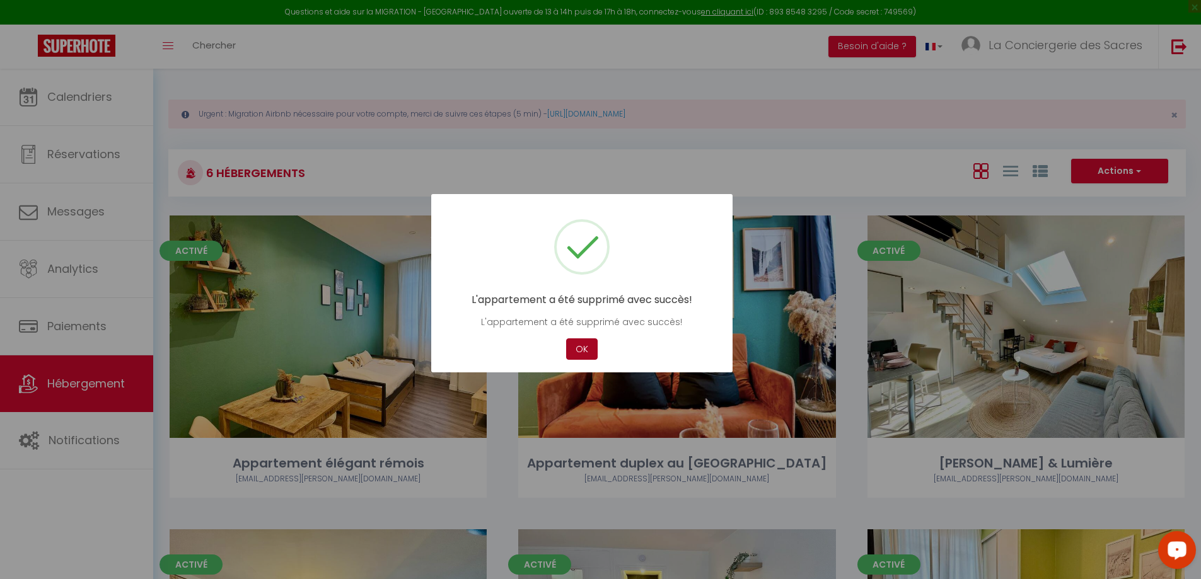
click at [583, 353] on button "OK" at bounding box center [582, 350] width 32 height 22
